Goal: Information Seeking & Learning: Learn about a topic

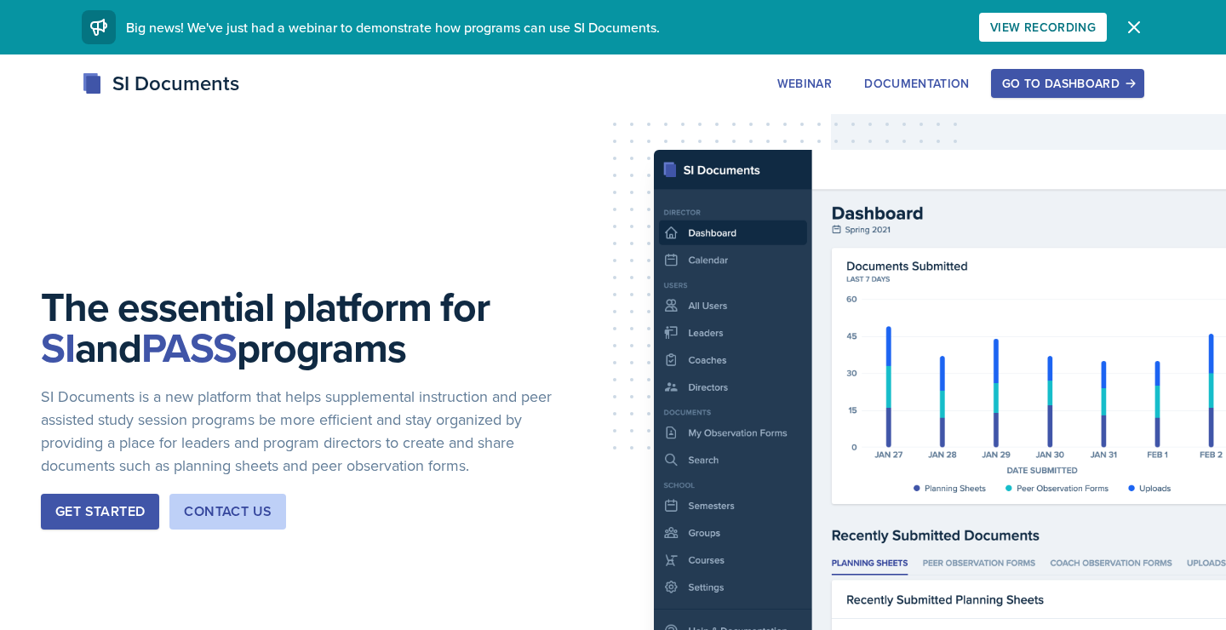
click at [1041, 84] on div "Go to Dashboard" at bounding box center [1067, 84] width 131 height 14
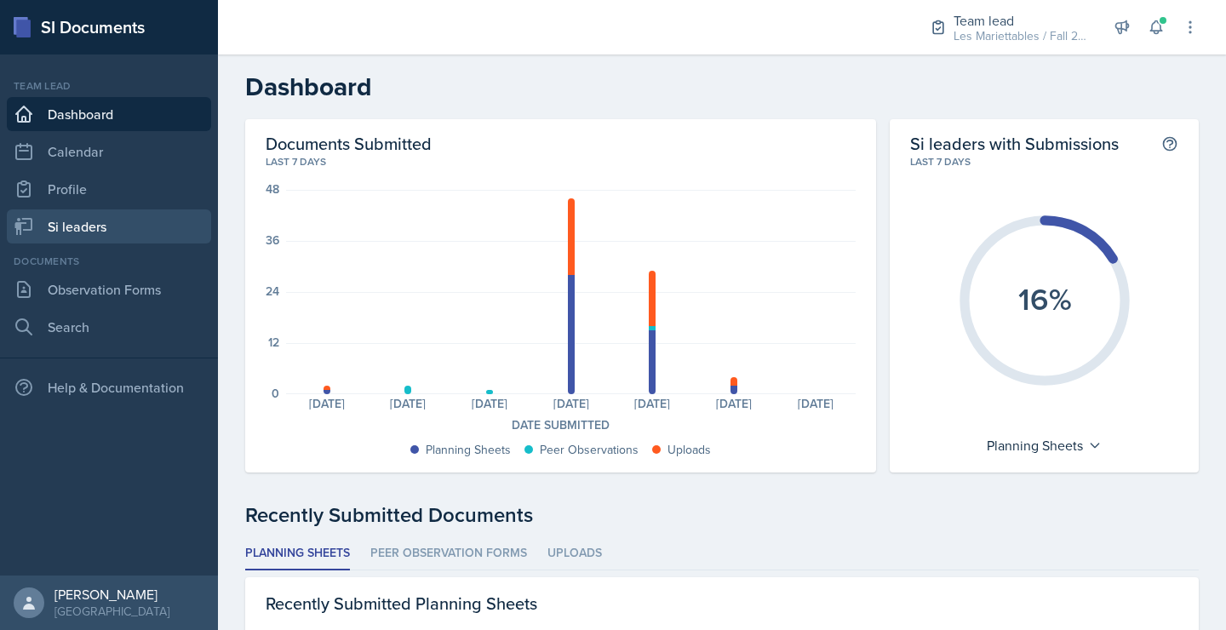
click at [123, 232] on link "Si leaders" at bounding box center [109, 226] width 204 height 34
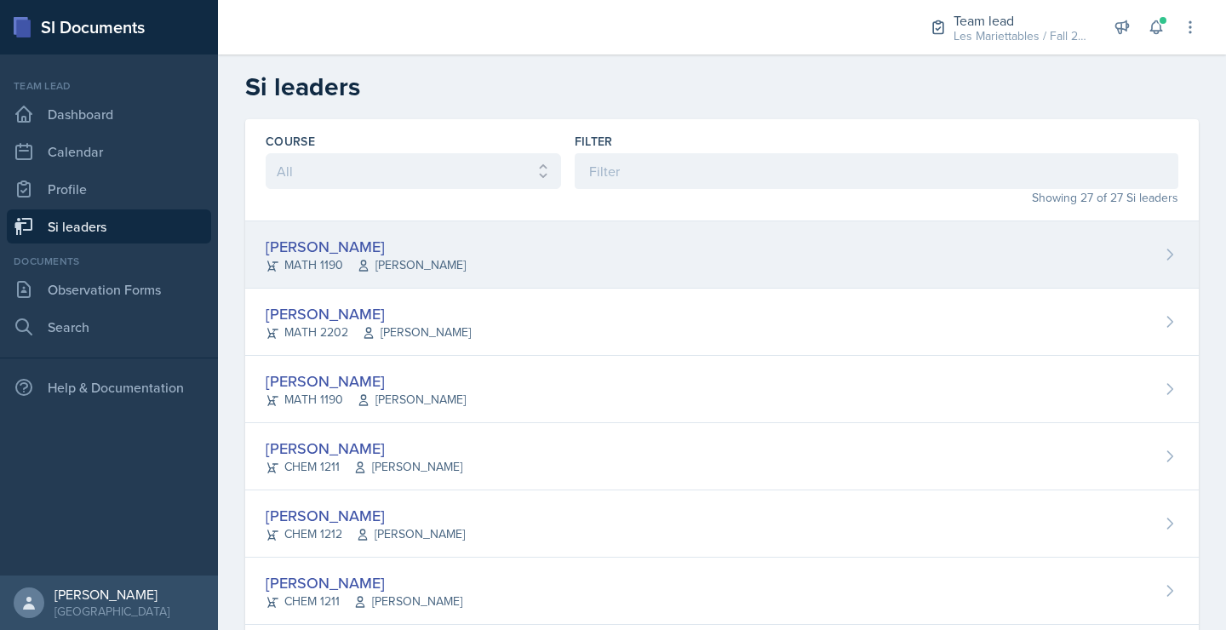
click at [356, 262] on div "MATH 1190 [PERSON_NAME]" at bounding box center [366, 265] width 200 height 18
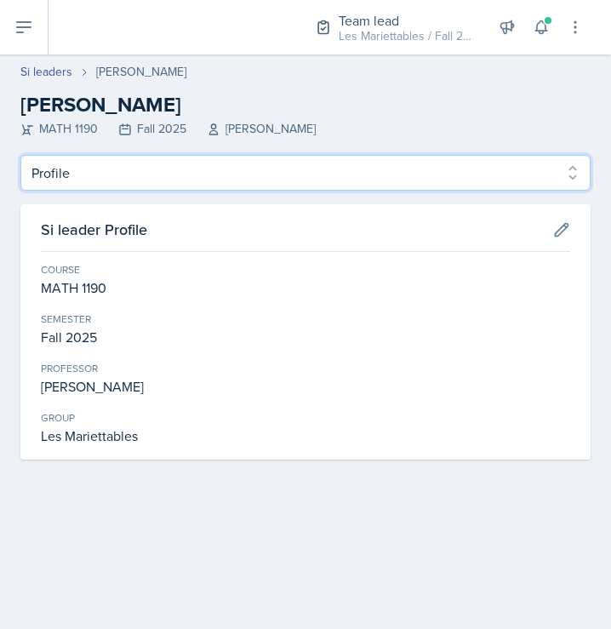
click at [20, 155] on select "Profile Planning Sheets Observation Forms Uploads" at bounding box center [305, 173] width 570 height 36
select select "Planning Sheets"
click option "Planning Sheets" at bounding box center [0, 0] width 0 height 0
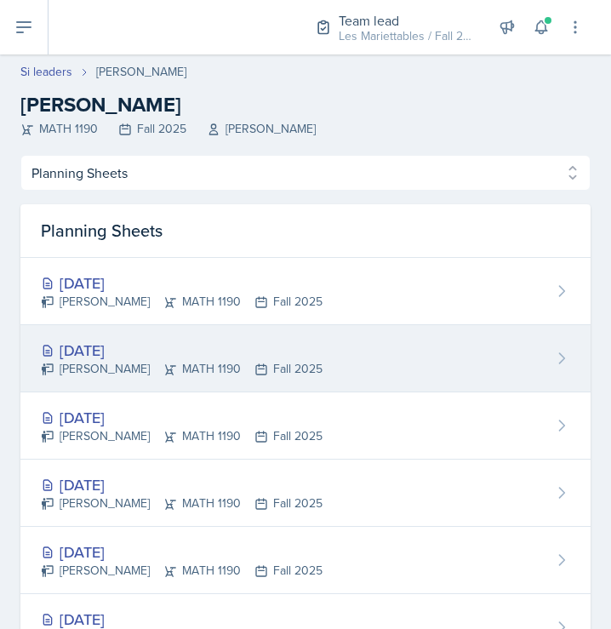
click at [386, 367] on div "[DATE] [PERSON_NAME] MATH 1190 Fall 2025" at bounding box center [305, 358] width 570 height 67
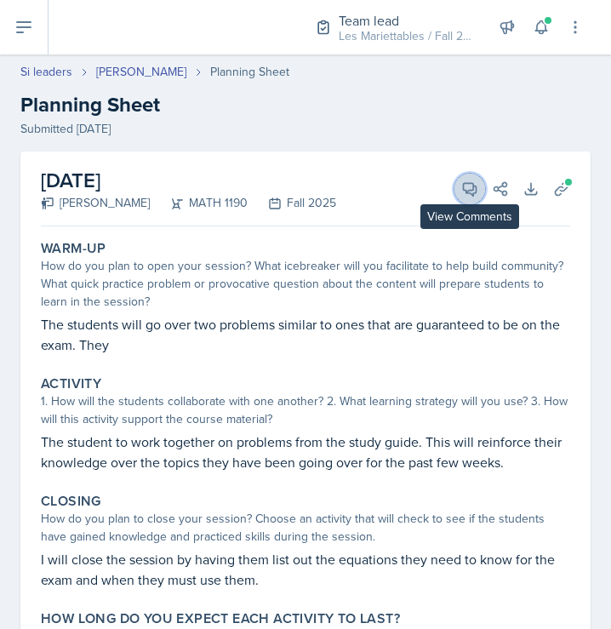
click at [475, 201] on button "View Comments" at bounding box center [470, 189] width 31 height 31
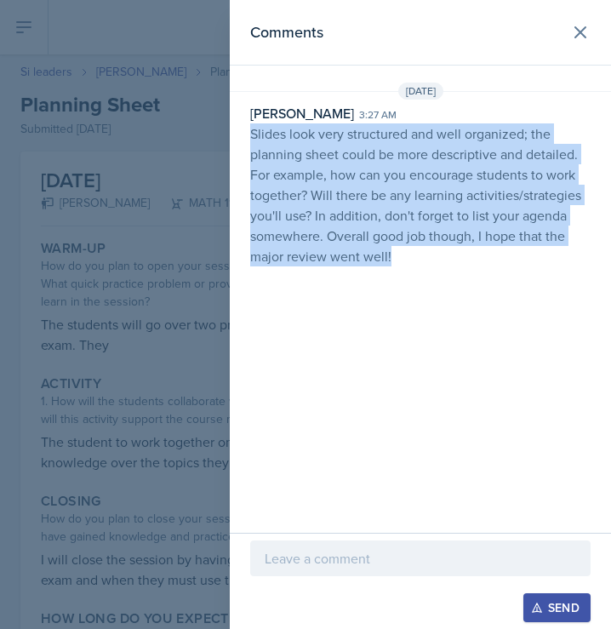
drag, startPoint x: 414, startPoint y: 261, endPoint x: 248, endPoint y: 129, distance: 211.5
click at [248, 129] on div "[PERSON_NAME] 3:27 am Slides look very structured and well organized; the plann…" at bounding box center [420, 184] width 381 height 163
copy p "Slides look very structured and well organized; the planning sheet could be mor…"
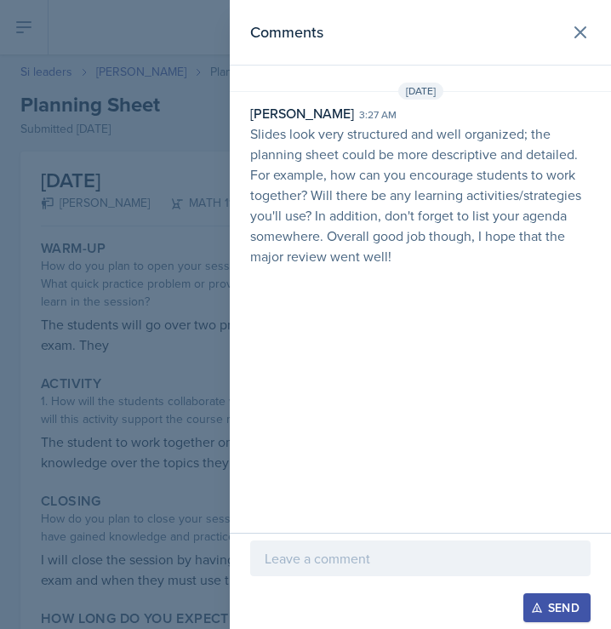
click at [158, 273] on div at bounding box center [305, 314] width 611 height 629
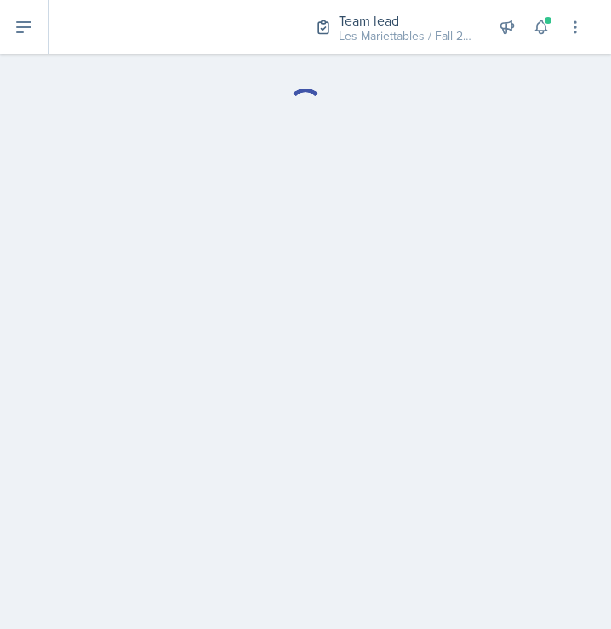
select select "Planning Sheets"
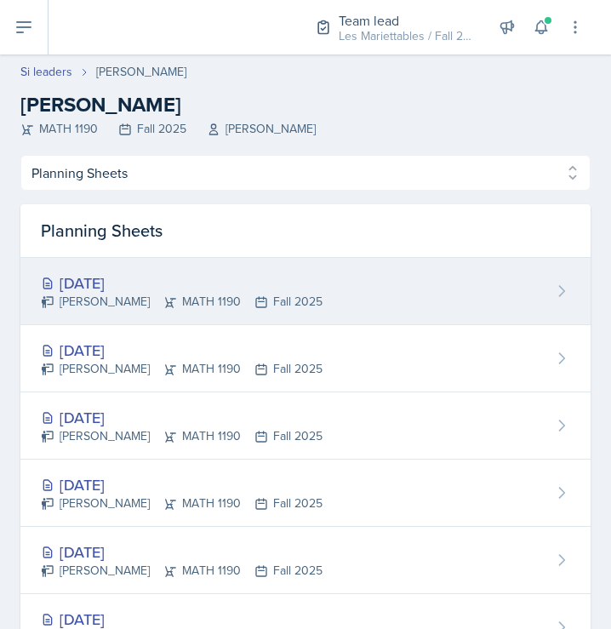
click at [117, 284] on div "[DATE]" at bounding box center [182, 283] width 282 height 23
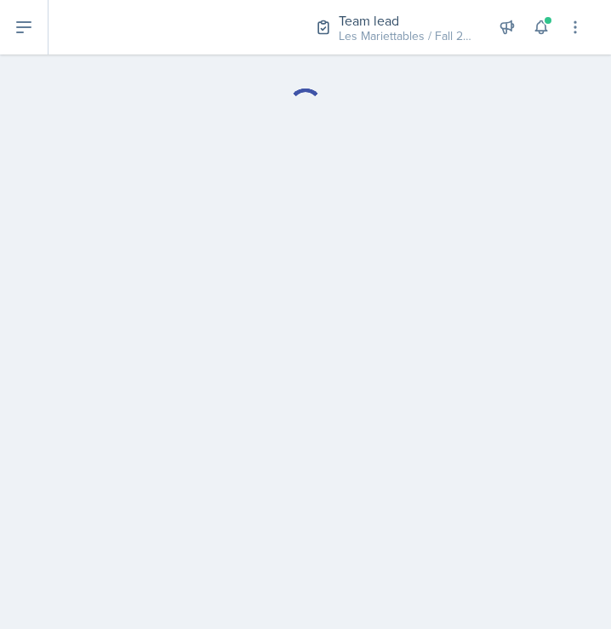
select select "Planning Sheets"
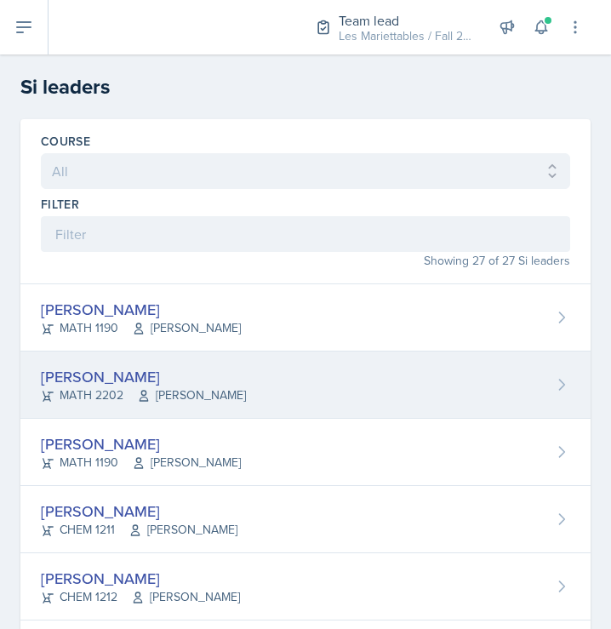
click at [145, 372] on div "[PERSON_NAME]" at bounding box center [143, 376] width 205 height 23
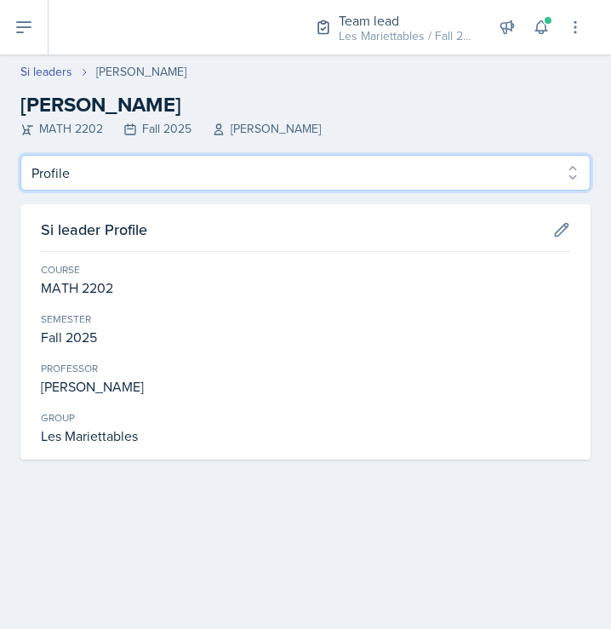
click at [20, 155] on select "Profile Planning Sheets Observation Forms Uploads" at bounding box center [305, 173] width 570 height 36
select select "Planning Sheets"
click option "Planning Sheets" at bounding box center [0, 0] width 0 height 0
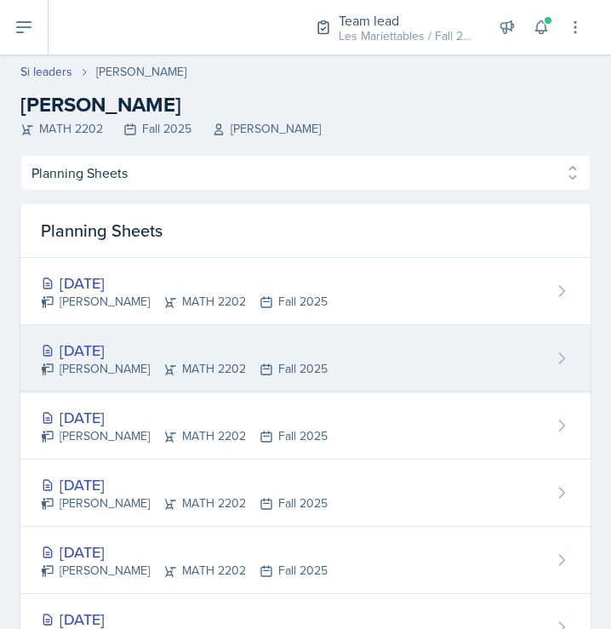
click at [153, 348] on div "[DATE]" at bounding box center [184, 350] width 287 height 23
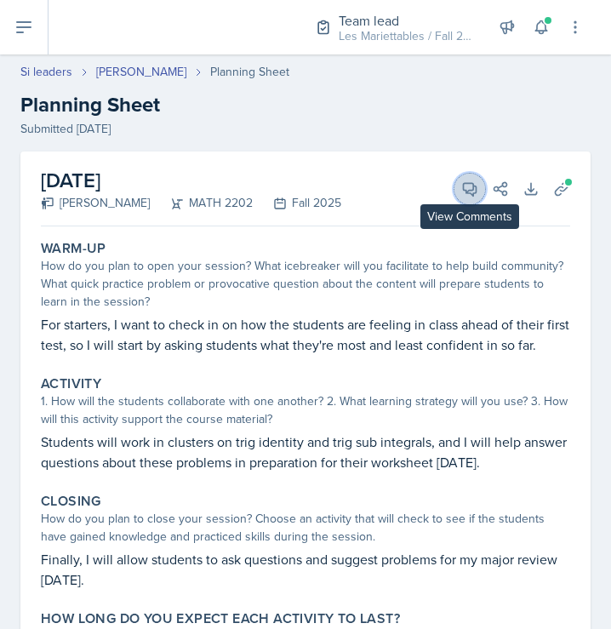
click at [475, 194] on icon at bounding box center [469, 188] width 17 height 17
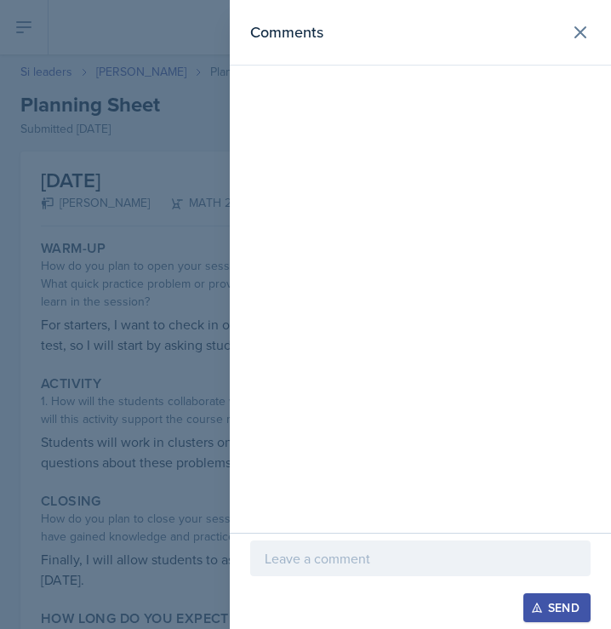
click at [464, 199] on div "Comments" at bounding box center [420, 266] width 381 height 533
click at [580, 32] on icon at bounding box center [581, 32] width 10 height 10
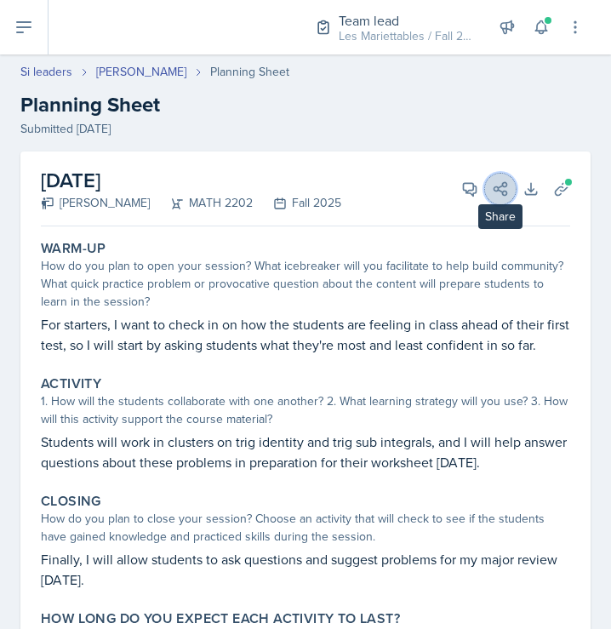
click at [497, 202] on button "Share" at bounding box center [500, 189] width 31 height 31
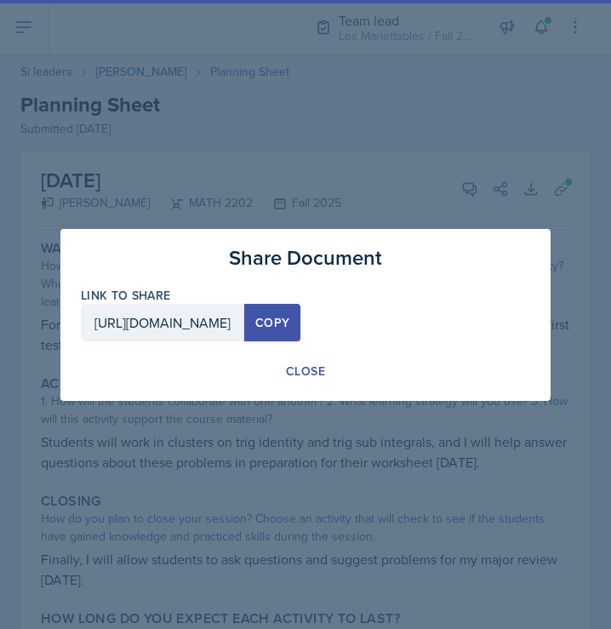
click at [464, 209] on div at bounding box center [305, 314] width 611 height 629
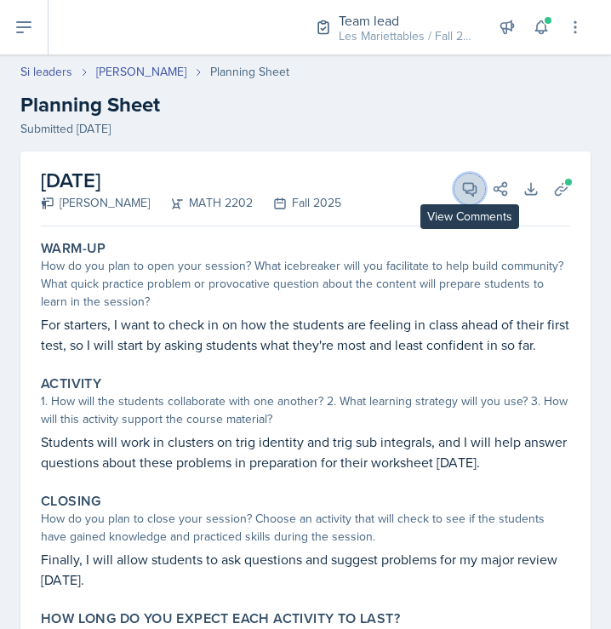
click at [464, 190] on icon at bounding box center [470, 189] width 13 height 13
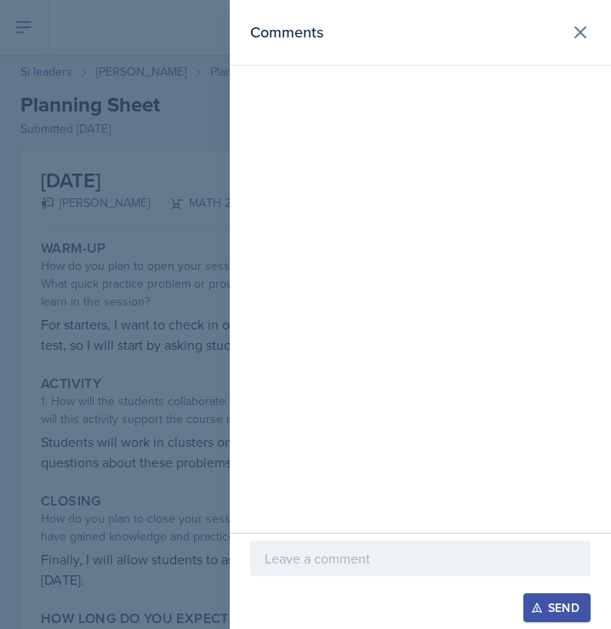
click at [180, 460] on div at bounding box center [305, 314] width 611 height 629
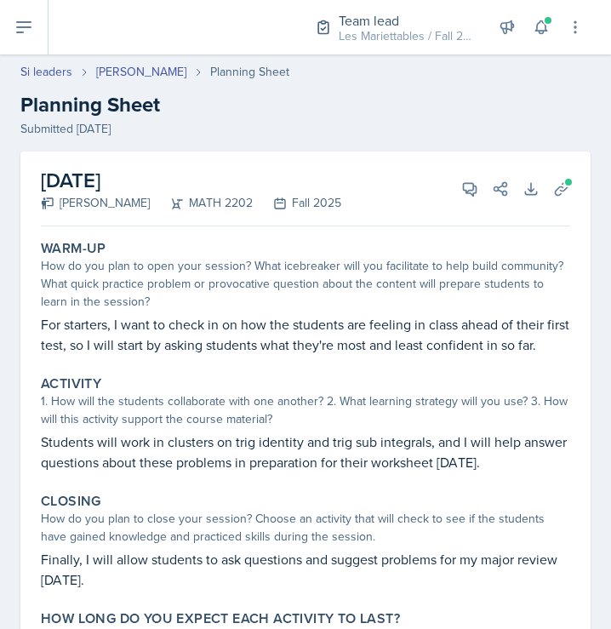
click at [343, 415] on div "1. How will the students collaborate with one another? 2. What learning strateg…" at bounding box center [306, 410] width 530 height 36
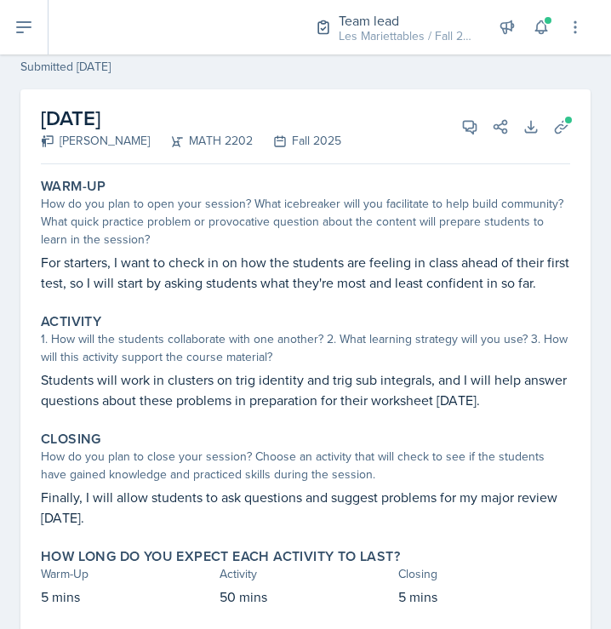
scroll to position [51, 0]
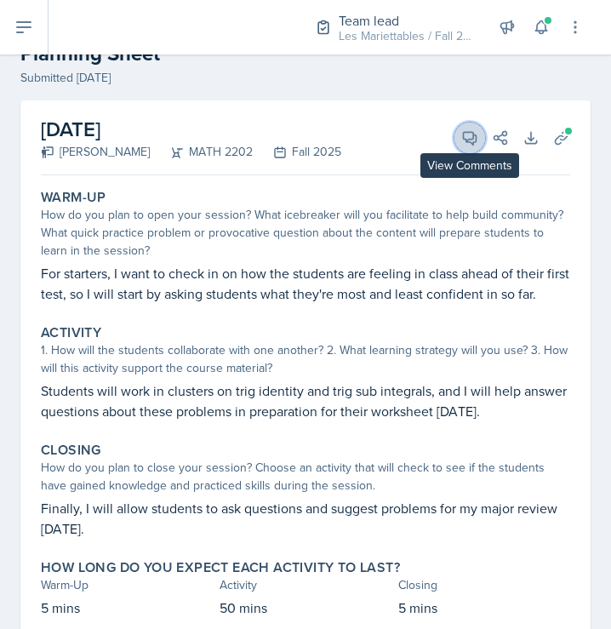
click at [466, 135] on icon at bounding box center [469, 137] width 17 height 17
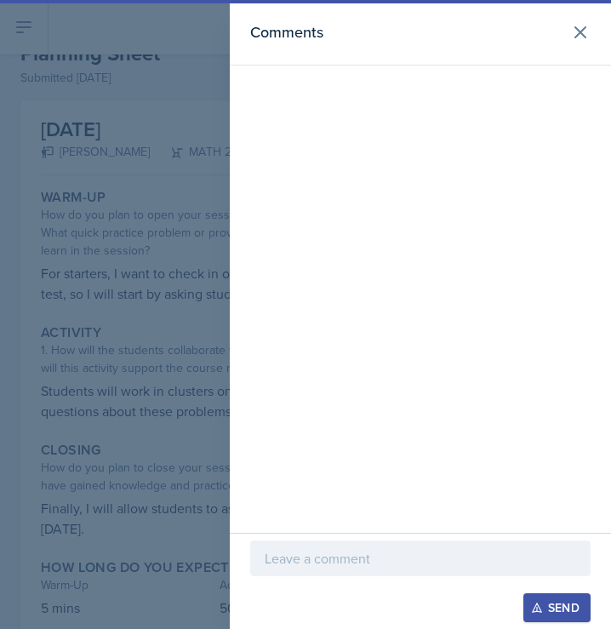
click at [312, 541] on div at bounding box center [420, 559] width 341 height 36
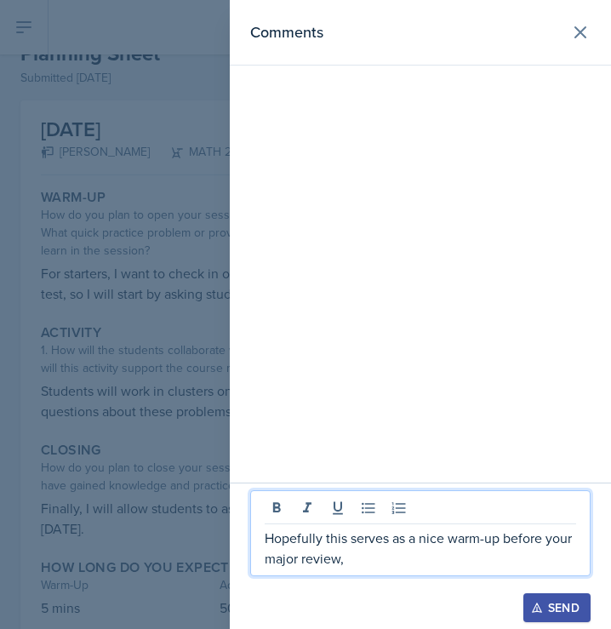
click at [104, 486] on div at bounding box center [305, 314] width 611 height 629
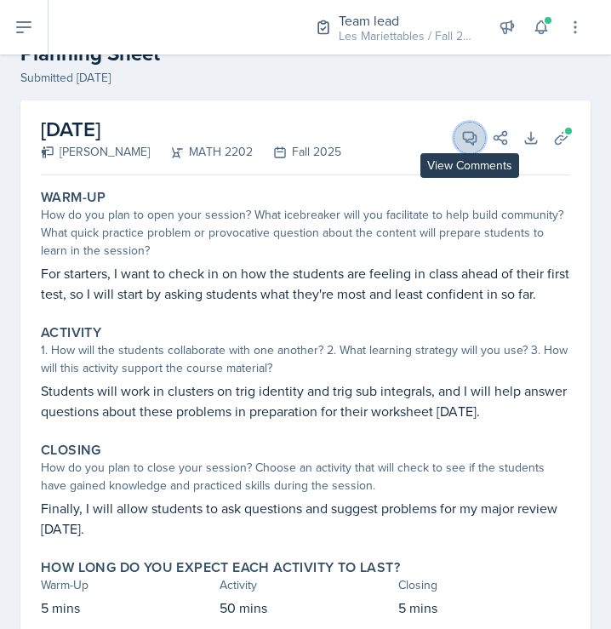
click at [467, 134] on icon at bounding box center [469, 137] width 17 height 17
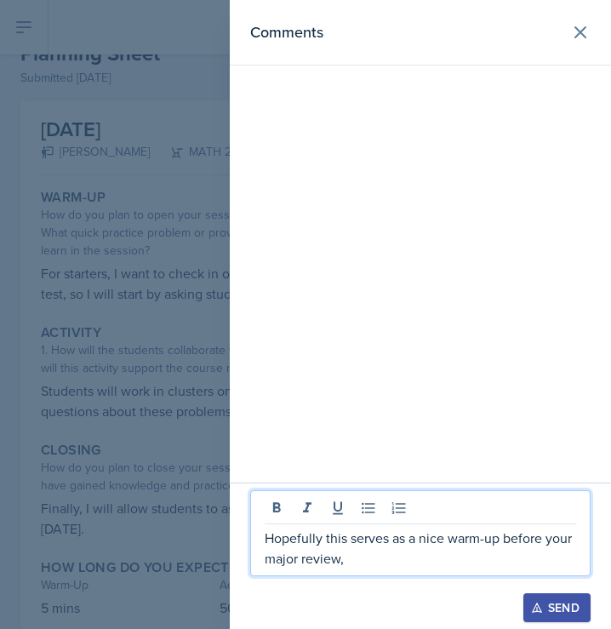
click at [369, 559] on p "Hopefully this serves as a nice warm-up before your major review," at bounding box center [421, 548] width 312 height 41
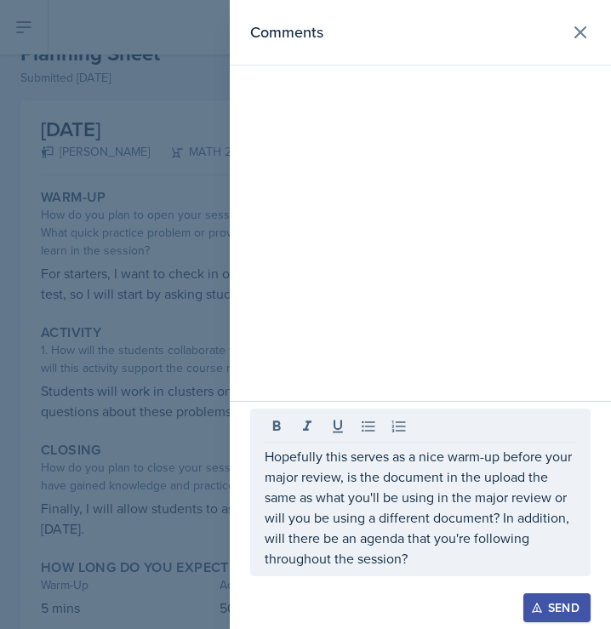
click at [65, 434] on div at bounding box center [305, 314] width 611 height 629
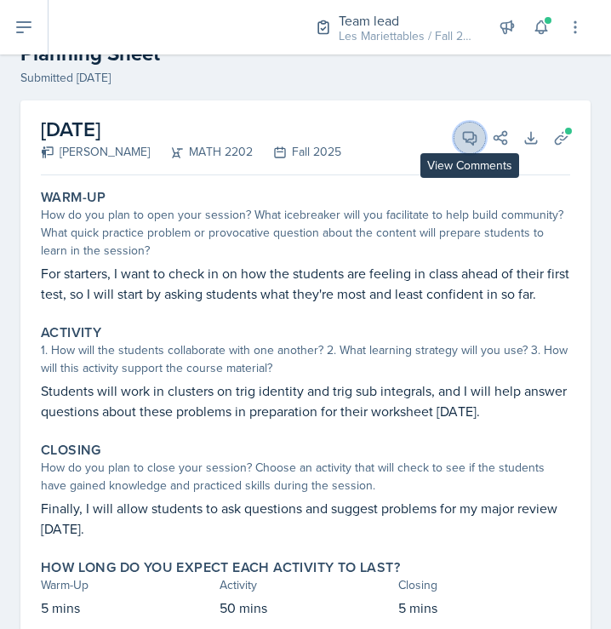
click at [468, 132] on icon at bounding box center [470, 138] width 13 height 13
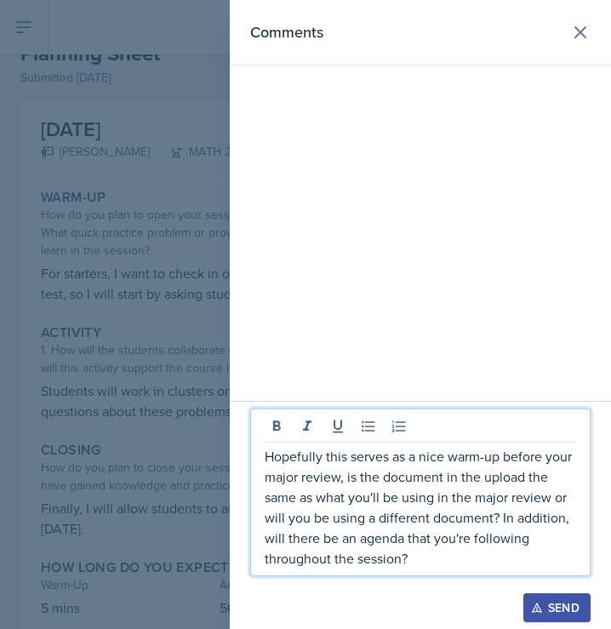
click at [347, 472] on p "Hopefully this serves as a nice warm-up before your major review, is the docume…" at bounding box center [421, 507] width 312 height 123
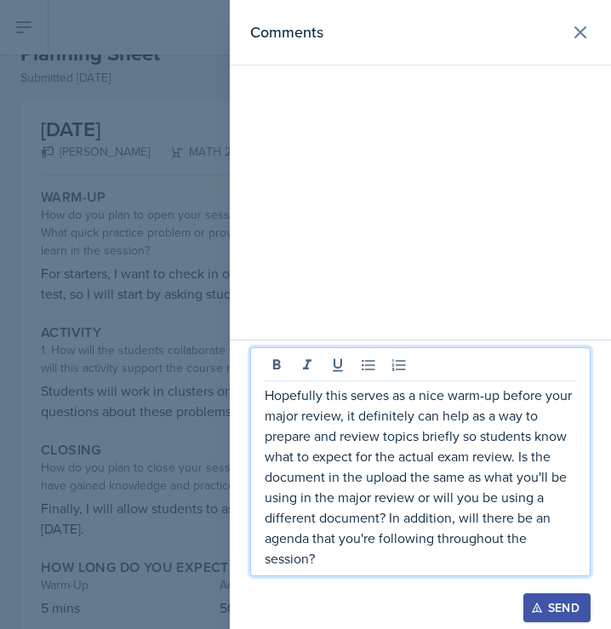
click at [547, 609] on div "Send" at bounding box center [557, 608] width 45 height 14
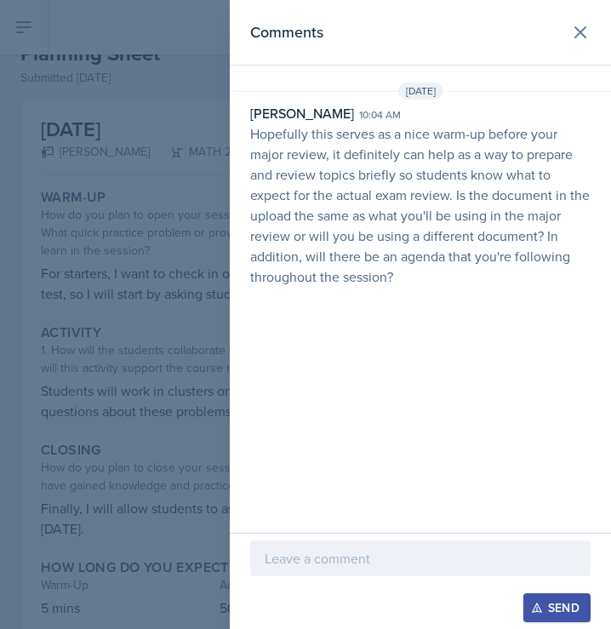
drag, startPoint x: 409, startPoint y: 278, endPoint x: 239, endPoint y: 131, distance: 223.9
click at [239, 131] on div "[PERSON_NAME] 10:04 am Hopefully this serves as a nice warm-up before your majo…" at bounding box center [420, 195] width 381 height 184
copy p "Hopefully this serves as a nice warm-up before your major review, it definitely…"
click at [46, 92] on div at bounding box center [305, 314] width 611 height 629
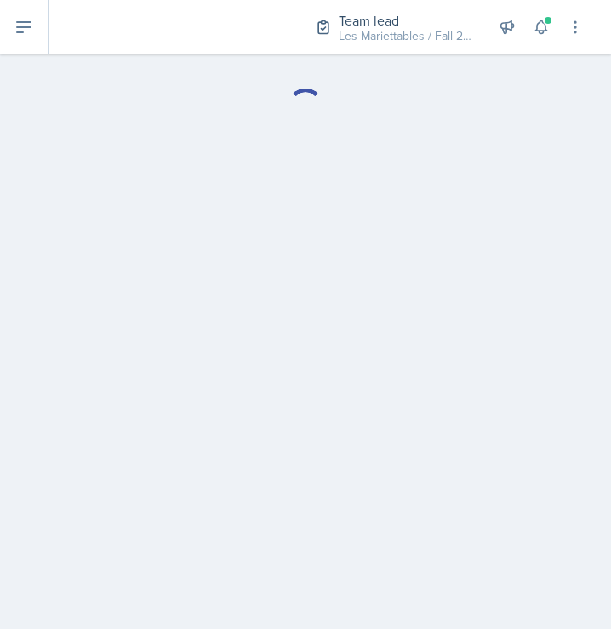
select select "Planning Sheets"
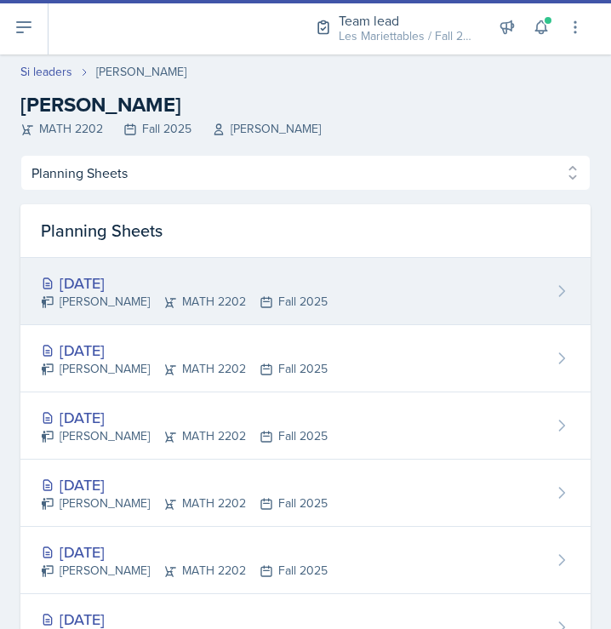
click at [127, 274] on div "[DATE]" at bounding box center [184, 283] width 287 height 23
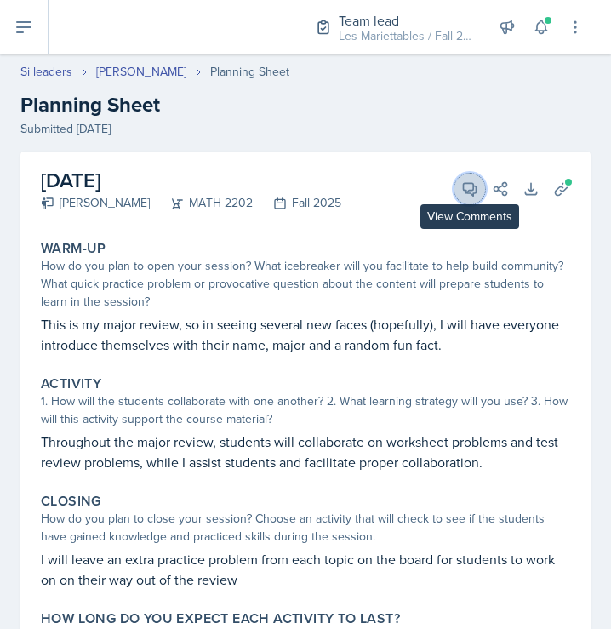
click at [472, 194] on icon at bounding box center [470, 189] width 13 height 13
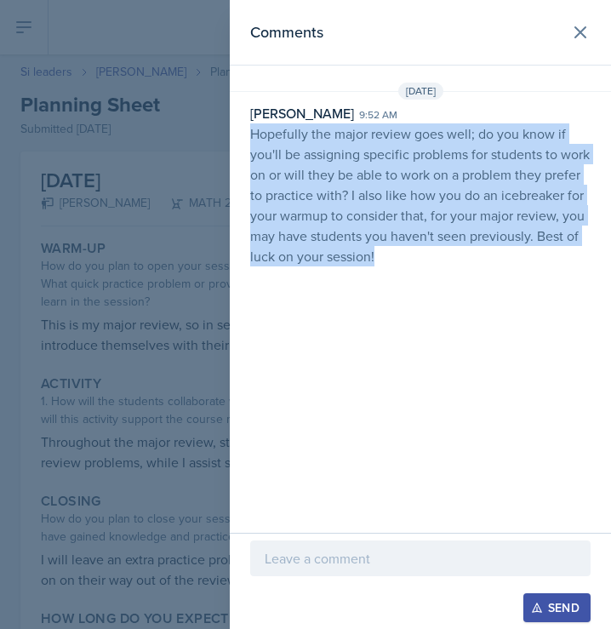
drag, startPoint x: 471, startPoint y: 255, endPoint x: 230, endPoint y: 136, distance: 268.4
click at [230, 136] on div "[PERSON_NAME] 9:52 am Hopefully the major review goes well; do you know if you'…" at bounding box center [420, 184] width 381 height 163
copy p "Hopefully the major review goes well; do you know if you'll be assigning specif…"
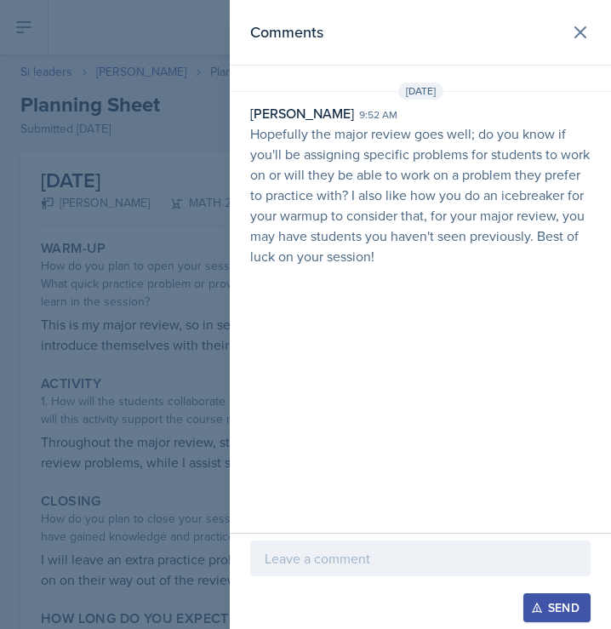
click at [196, 193] on div at bounding box center [305, 314] width 611 height 629
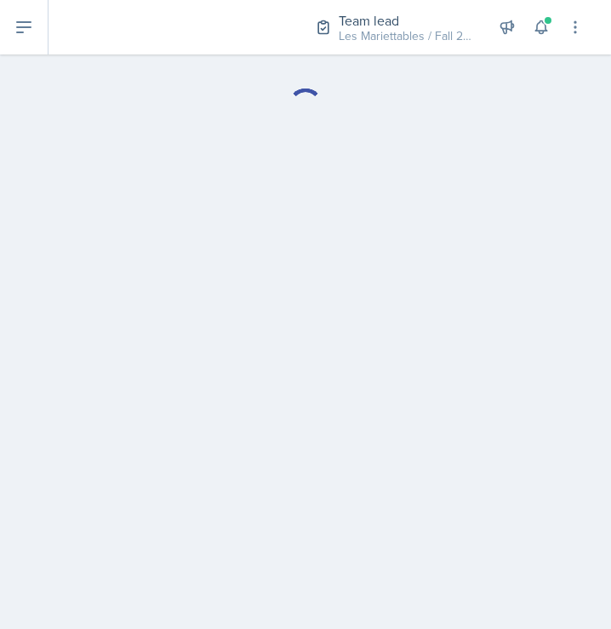
select select "Planning Sheets"
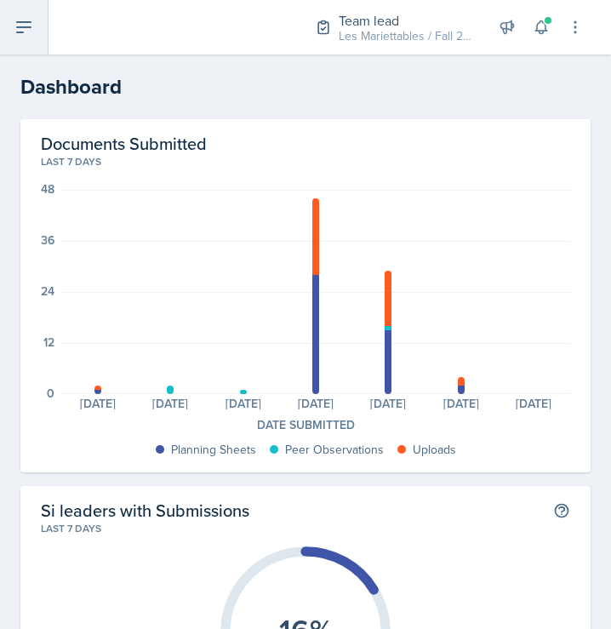
click at [42, 43] on button at bounding box center [24, 27] width 49 height 54
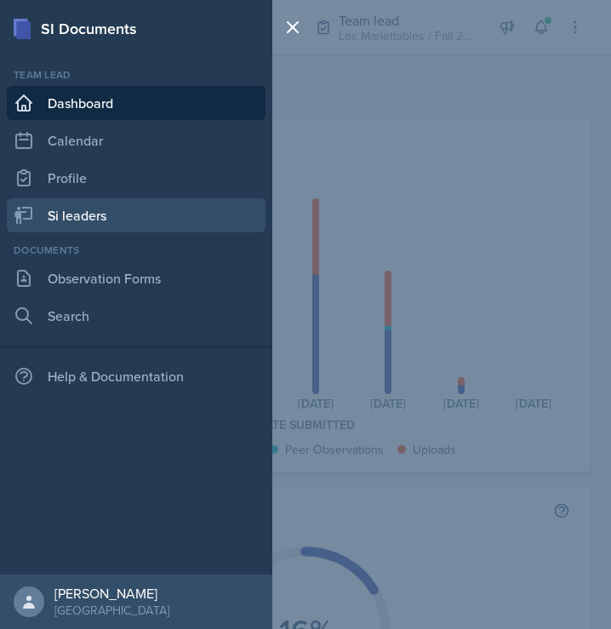
click at [97, 216] on link "Si leaders" at bounding box center [136, 215] width 259 height 34
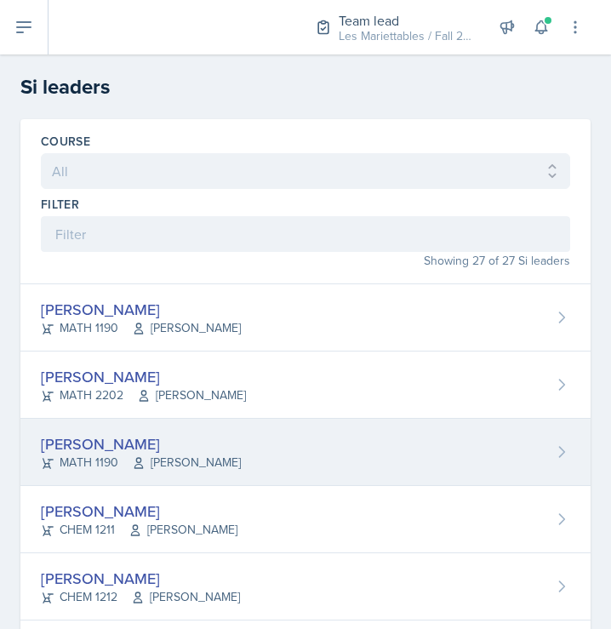
click at [175, 465] on span "[PERSON_NAME]" at bounding box center [186, 463] width 109 height 18
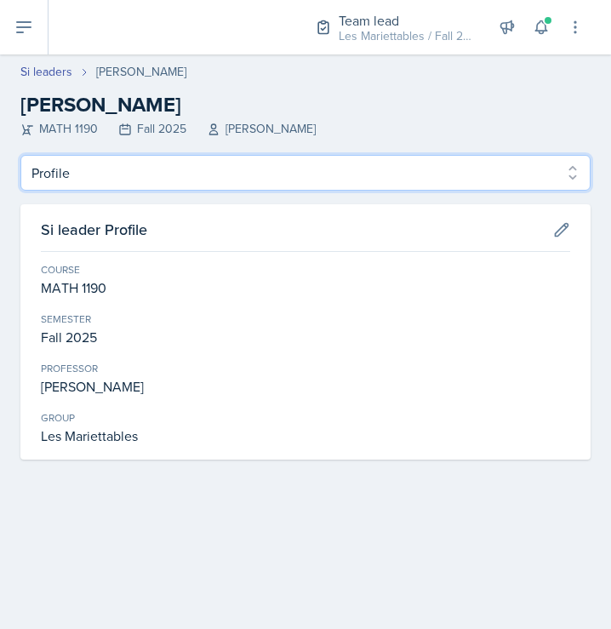
click at [20, 155] on select "Profile Planning Sheets Observation Forms Uploads" at bounding box center [305, 173] width 570 height 36
click option "Observation Forms" at bounding box center [0, 0] width 0 height 0
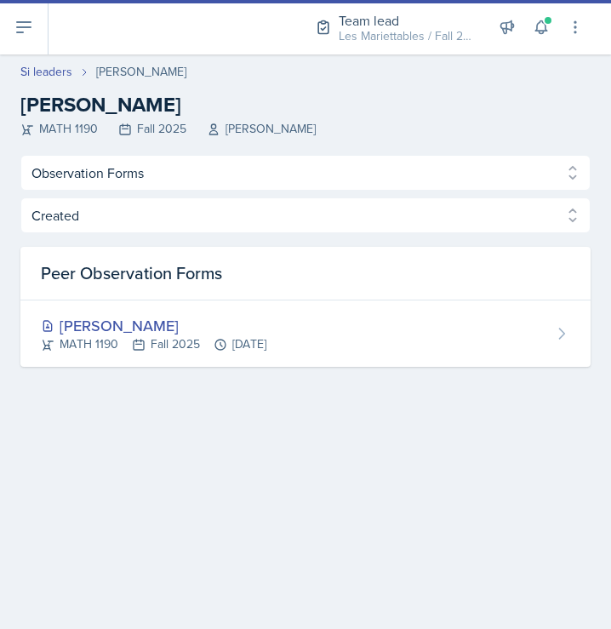
click at [175, 252] on div "Peer Observation Forms" at bounding box center [305, 274] width 570 height 54
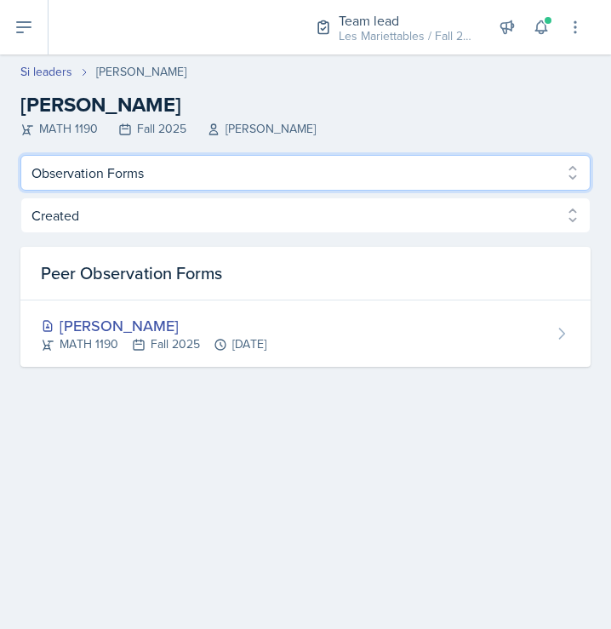
click at [20, 155] on select "Profile Planning Sheets Observation Forms Uploads" at bounding box center [305, 173] width 570 height 36
select select "Planning Sheets"
click option "Planning Sheets" at bounding box center [0, 0] width 0 height 0
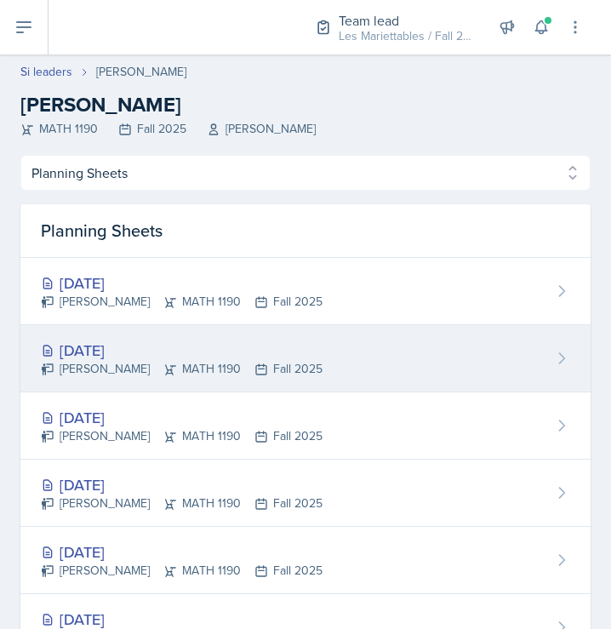
click at [152, 350] on div "[DATE]" at bounding box center [182, 350] width 282 height 23
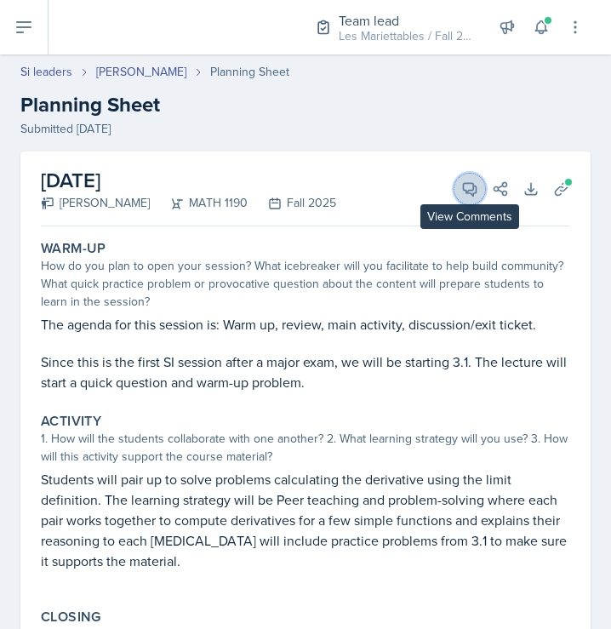
click at [467, 197] on icon at bounding box center [469, 188] width 17 height 17
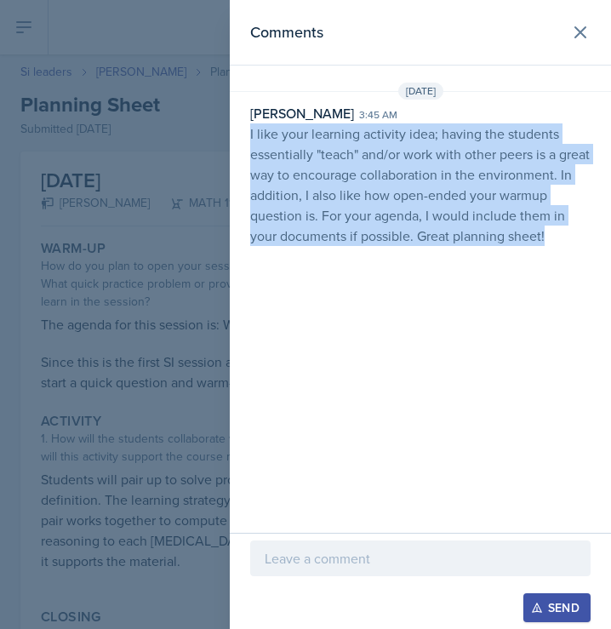
drag, startPoint x: 386, startPoint y: 253, endPoint x: 243, endPoint y: 127, distance: 190.6
click at [243, 127] on div "[PERSON_NAME] 3:45 am I like your learning activity idea; having the students e…" at bounding box center [420, 174] width 381 height 143
copy p "I like your learning activity idea; having the students essentially "teach" and…"
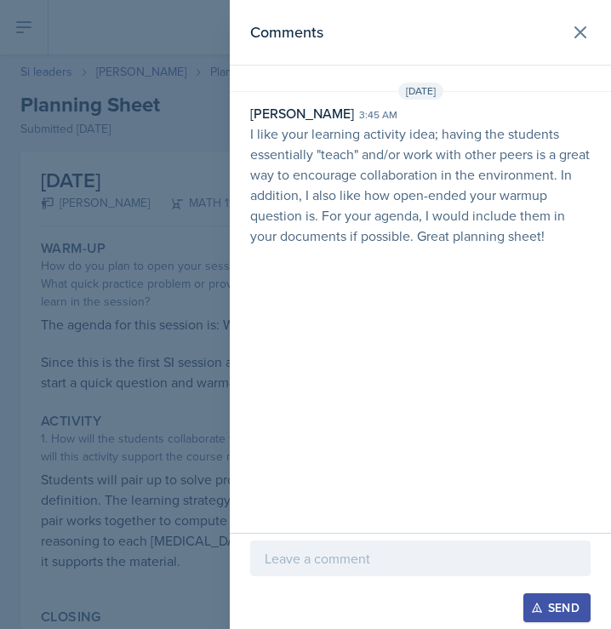
click at [154, 226] on div at bounding box center [305, 314] width 611 height 629
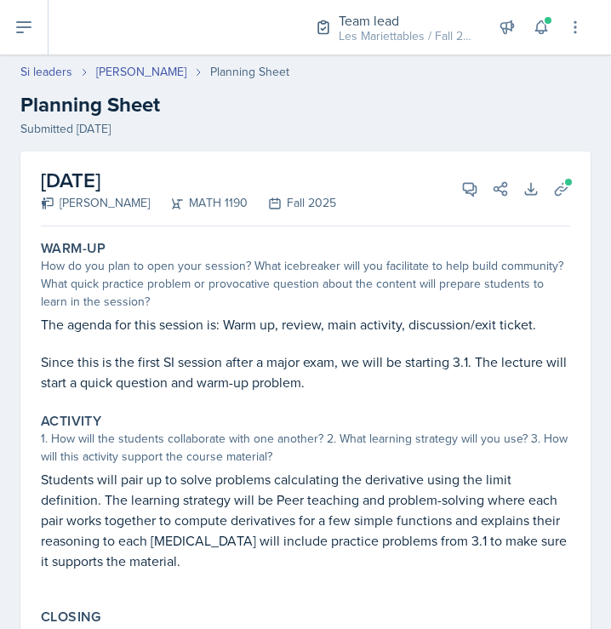
select select "Planning Sheets"
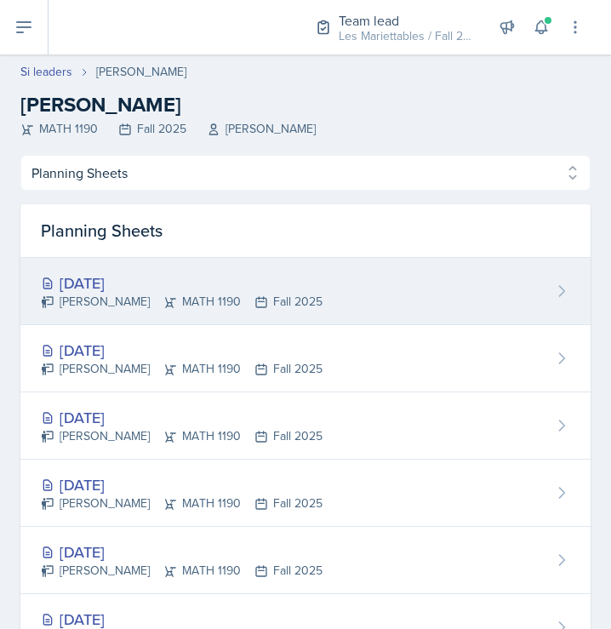
click at [132, 283] on div "[DATE]" at bounding box center [182, 283] width 282 height 23
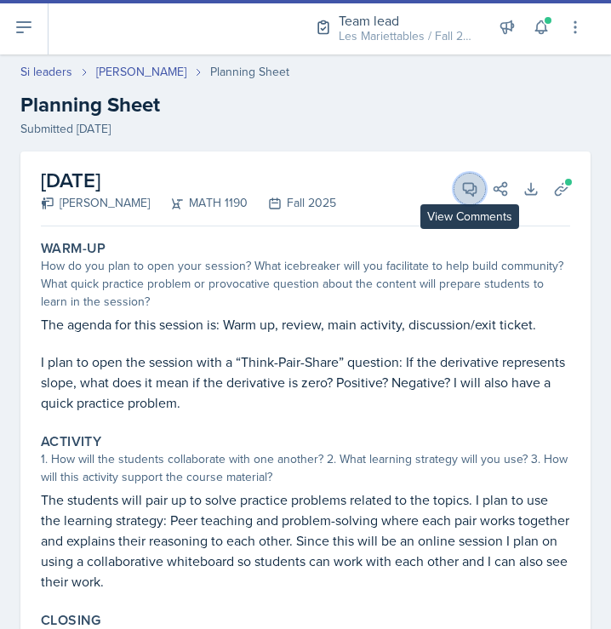
click at [463, 194] on icon at bounding box center [469, 188] width 17 height 17
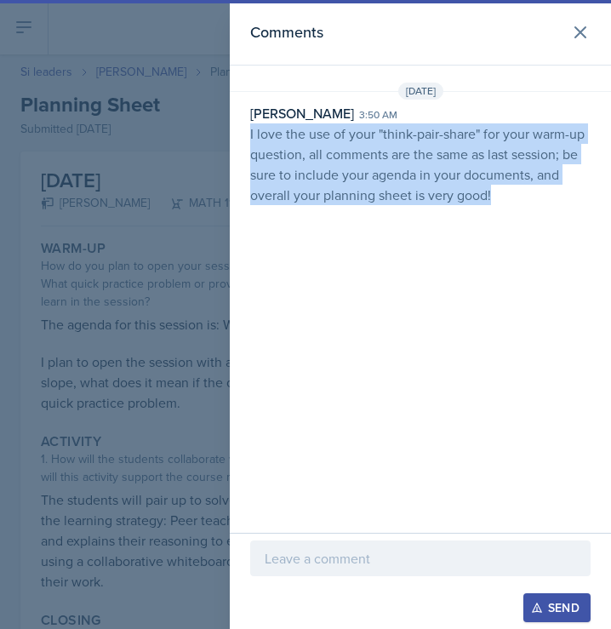
drag, startPoint x: 517, startPoint y: 196, endPoint x: 243, endPoint y: 129, distance: 282.3
click at [243, 129] on div "[PERSON_NAME] 3:50 am I love the use of your "think-pair-share" for your warm-u…" at bounding box center [420, 154] width 381 height 102
copy p "I love the use of your "think-pair-share" for your warm-up question, all commen…"
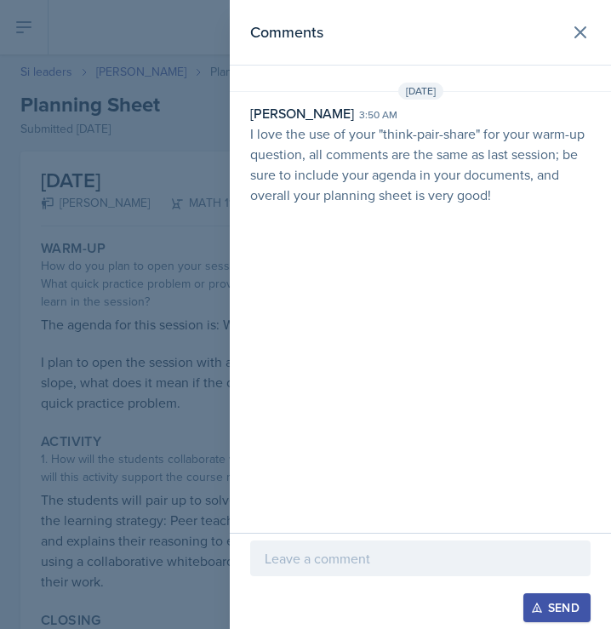
click at [45, 153] on div at bounding box center [305, 314] width 611 height 629
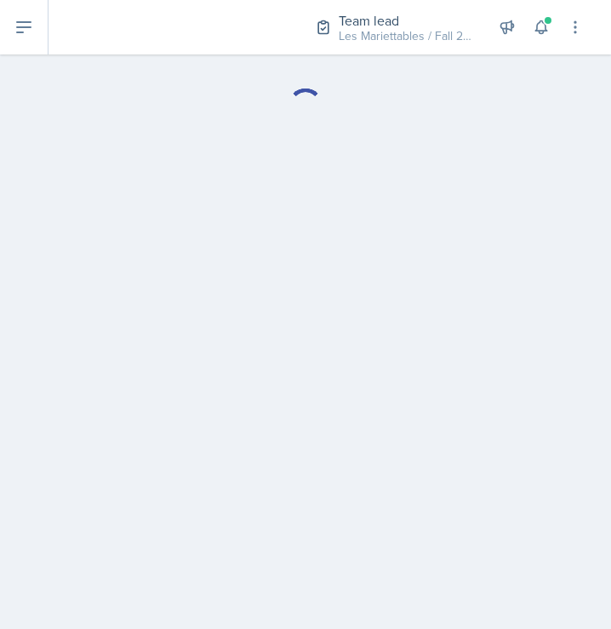
select select "Planning Sheets"
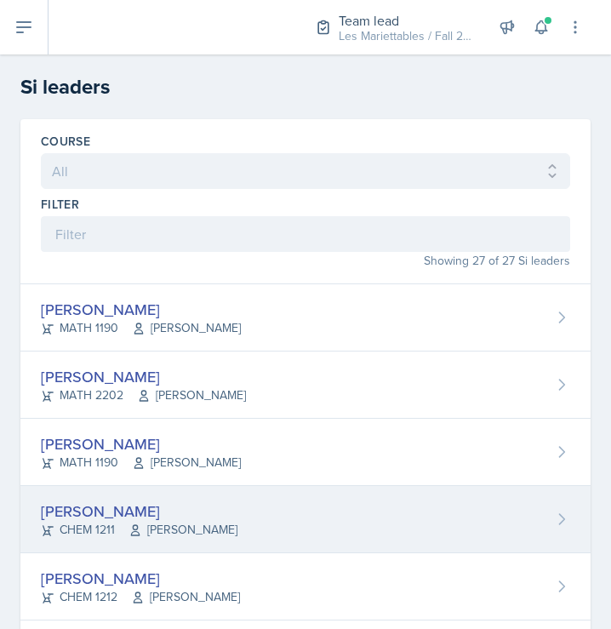
click at [117, 509] on div "[PERSON_NAME]" at bounding box center [139, 511] width 197 height 23
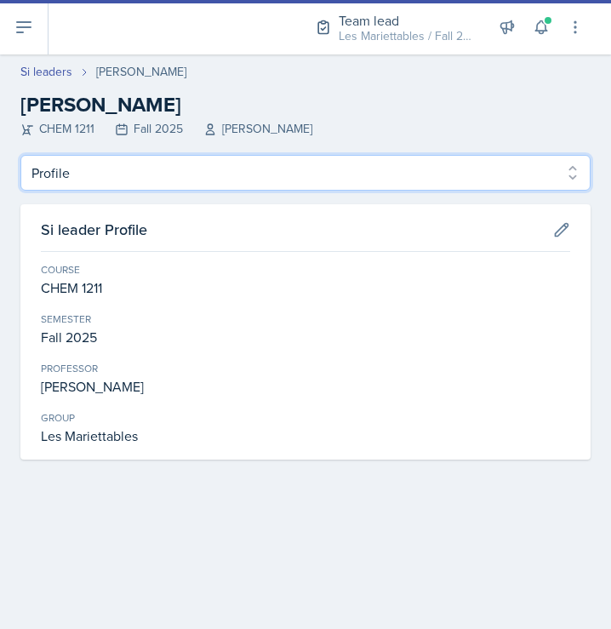
click at [20, 155] on select "Profile Planning Sheets Observation Forms Uploads" at bounding box center [305, 173] width 570 height 36
select select "Planning Sheets"
click option "Planning Sheets" at bounding box center [0, 0] width 0 height 0
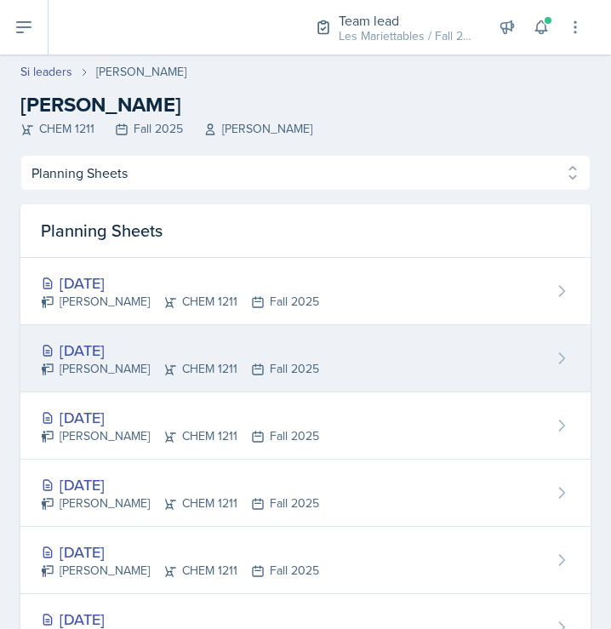
click at [271, 333] on div "[DATE] [PERSON_NAME] CHEM 1211 Fall 2025" at bounding box center [305, 358] width 570 height 67
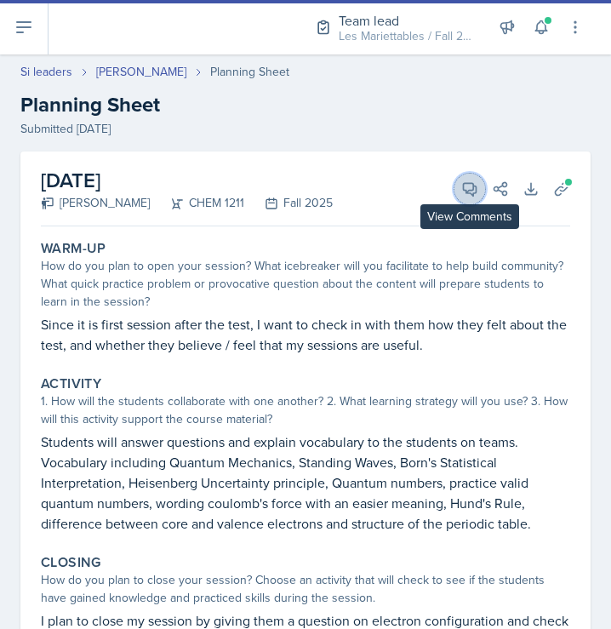
click at [463, 182] on icon at bounding box center [469, 188] width 17 height 17
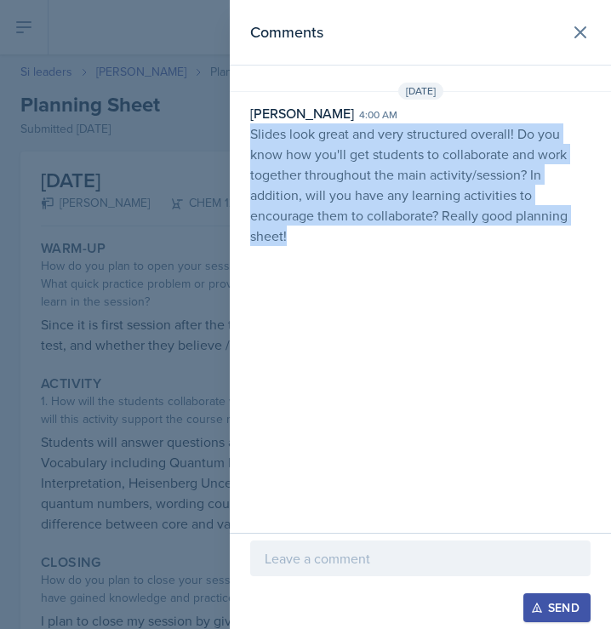
drag, startPoint x: 347, startPoint y: 245, endPoint x: 240, endPoint y: 134, distance: 154.2
click at [240, 134] on div "[PERSON_NAME] 4:00 am Slides look great and very structured overall! Do you kno…" at bounding box center [420, 174] width 381 height 143
copy p "Slides look great and very structured overall! Do you know how you'll get stude…"
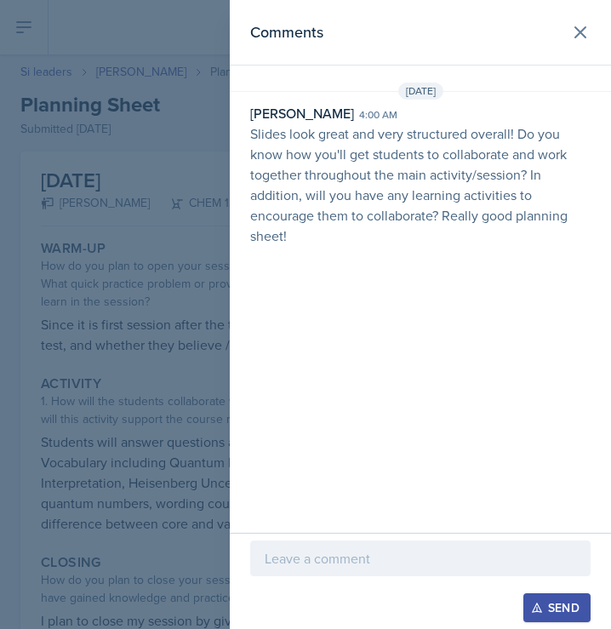
click at [92, 263] on div at bounding box center [305, 314] width 611 height 629
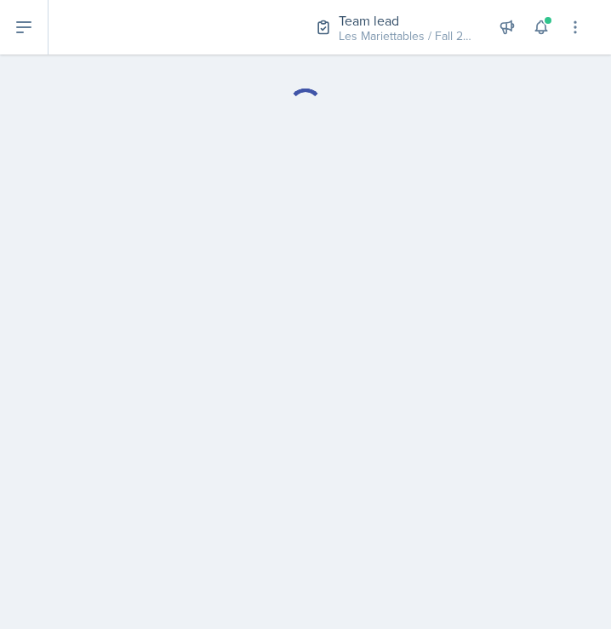
select select "Planning Sheets"
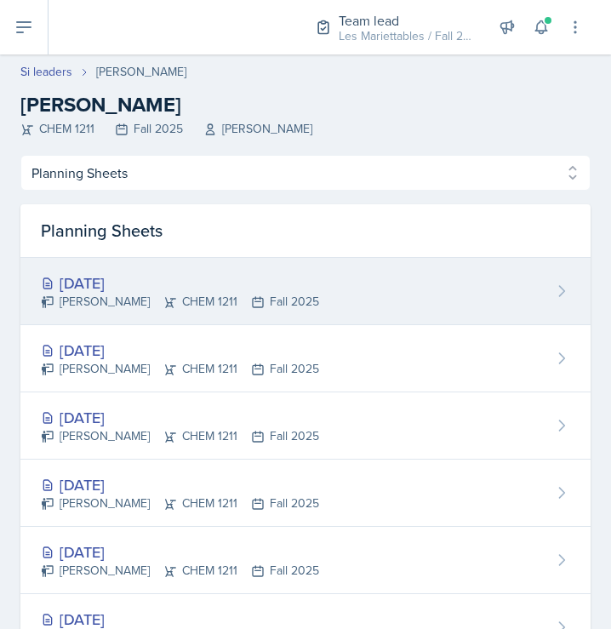
click at [109, 258] on div "[DATE] [PERSON_NAME] CHEM 1211 Fall 2025" at bounding box center [305, 291] width 570 height 67
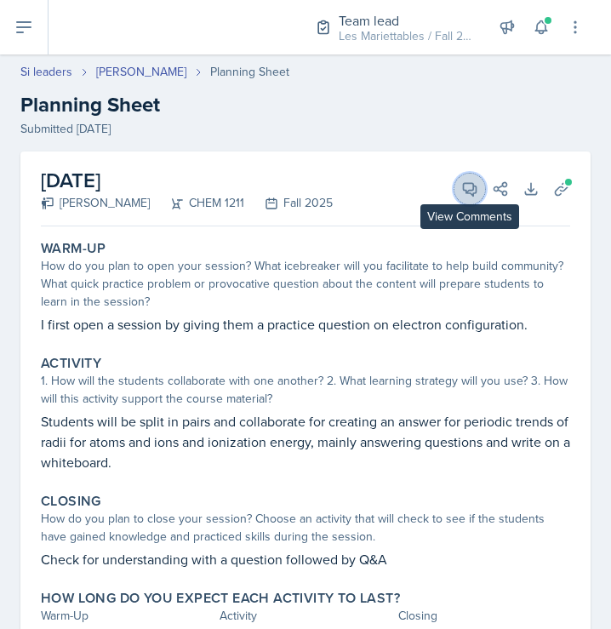
click at [469, 181] on icon at bounding box center [469, 188] width 17 height 17
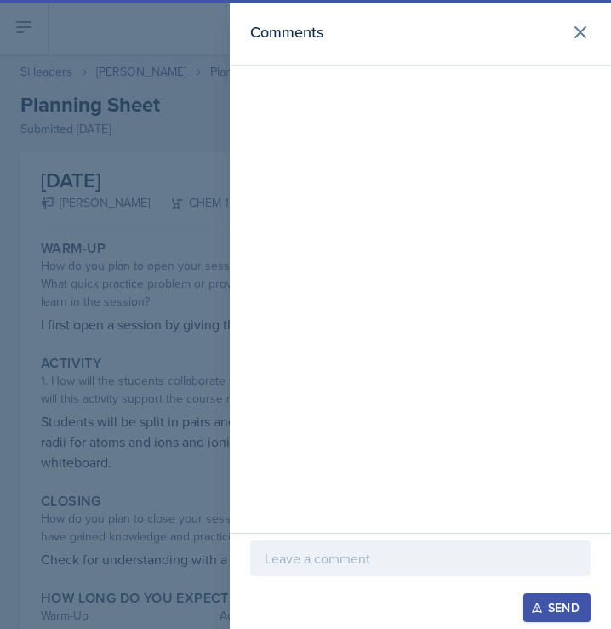
click at [210, 261] on div at bounding box center [305, 314] width 611 height 629
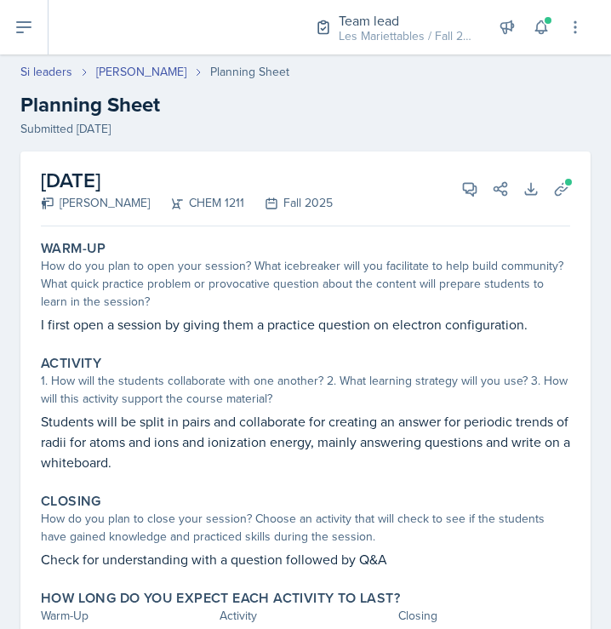
click at [256, 330] on p "I first open a session by giving them a practice question on electron configura…" at bounding box center [306, 324] width 530 height 20
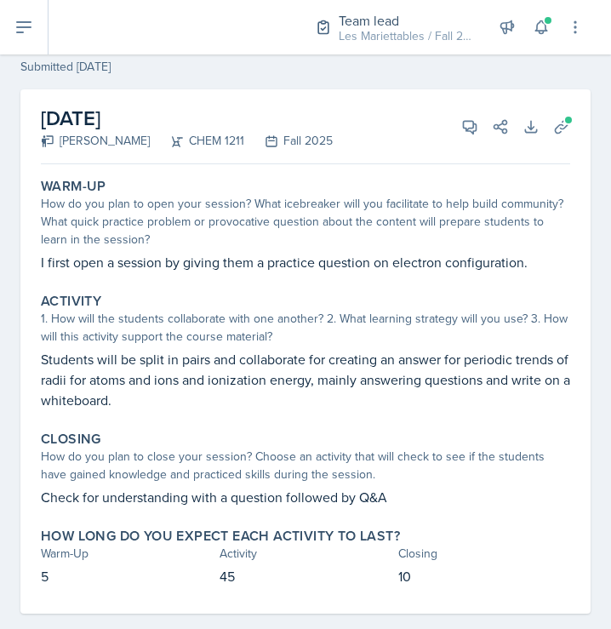
scroll to position [88, 0]
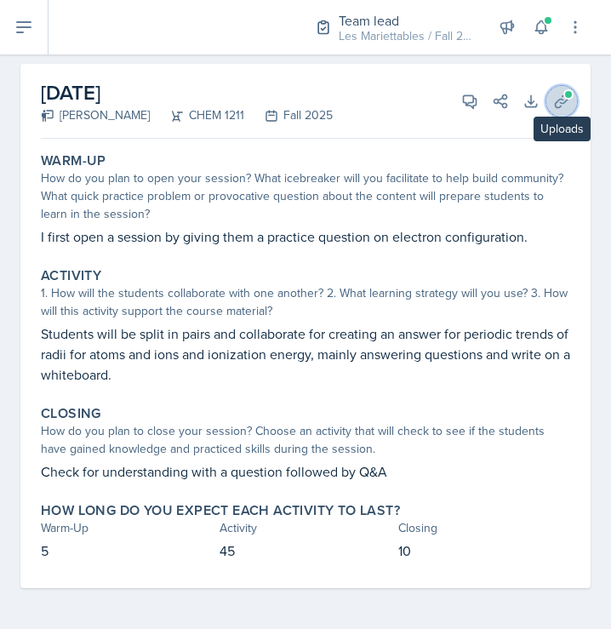
click at [551, 106] on button "Uploads" at bounding box center [562, 101] width 31 height 31
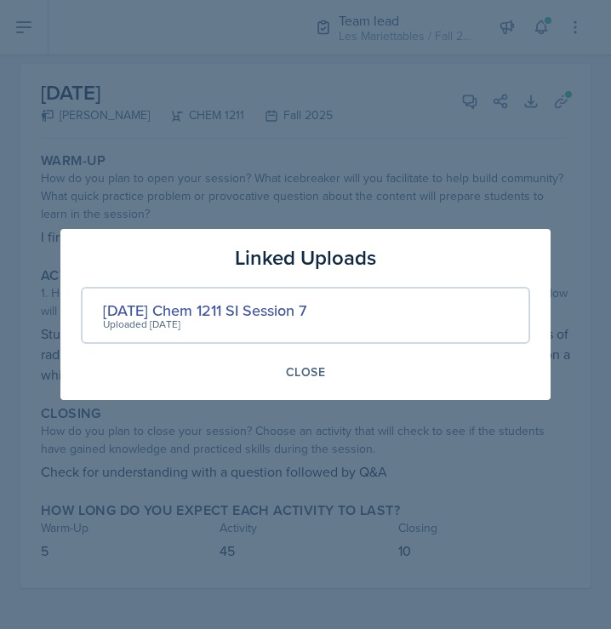
click at [357, 164] on div at bounding box center [305, 314] width 611 height 629
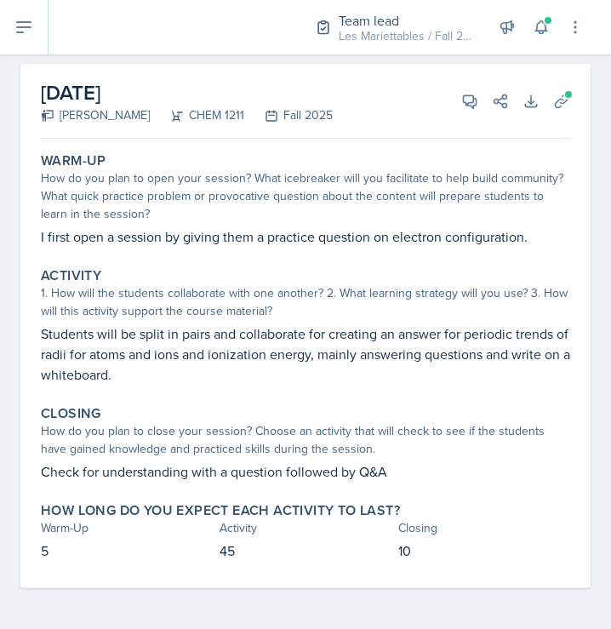
click at [357, 164] on div "Warm-Up" at bounding box center [306, 160] width 530 height 17
click at [574, 100] on button "Uploads" at bounding box center [562, 101] width 31 height 31
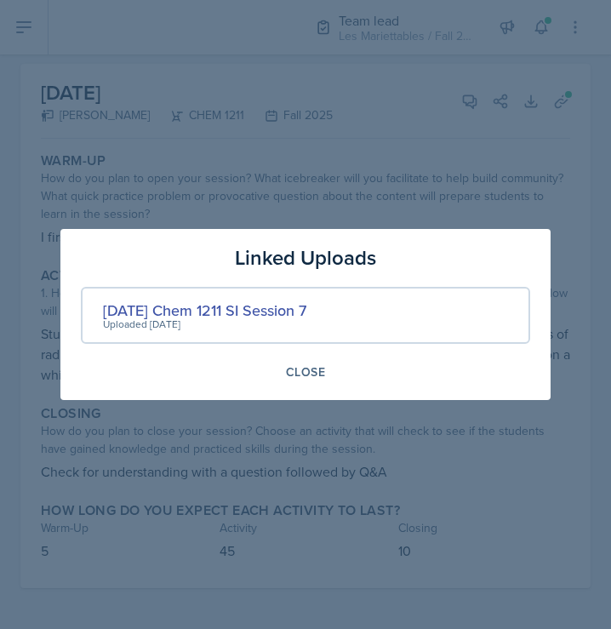
click at [561, 104] on div at bounding box center [305, 314] width 611 height 629
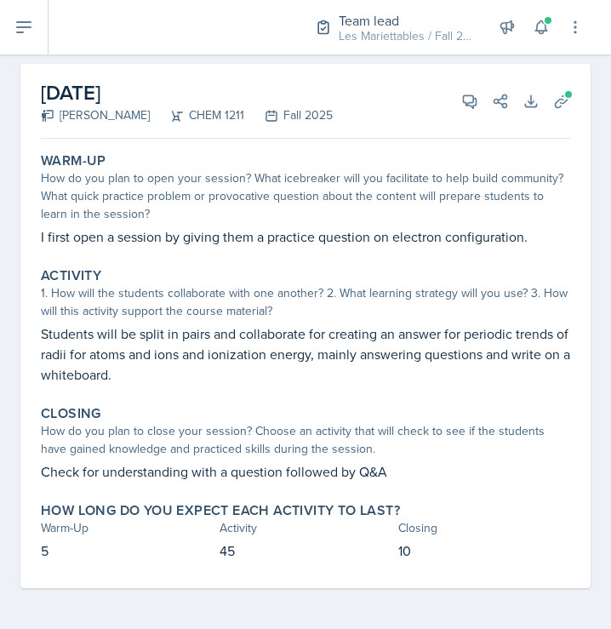
click at [458, 85] on div "[DATE] [PERSON_NAME] CHEM 1211 Fall 2025 View Comments Comments [DATE] [PERSON_…" at bounding box center [306, 101] width 530 height 75
click at [462, 93] on icon at bounding box center [469, 101] width 17 height 17
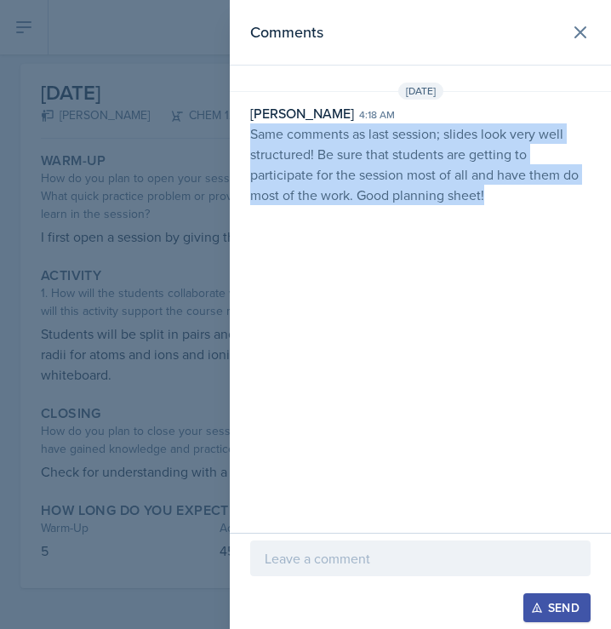
drag, startPoint x: 501, startPoint y: 189, endPoint x: 235, endPoint y: 133, distance: 272.3
click at [235, 133] on div "[PERSON_NAME] 4:18 am Same comments as last session; slides look very well stru…" at bounding box center [420, 154] width 381 height 102
copy p "Same comments as last session; slides look very well structured! Be sure that s…"
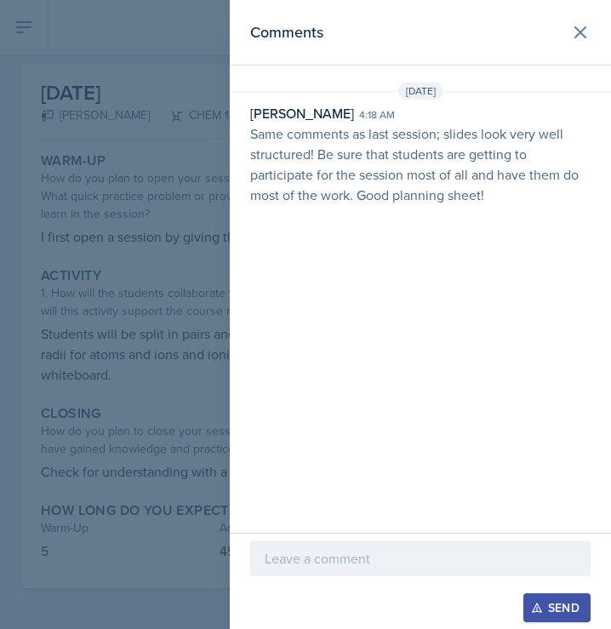
click at [79, 64] on div at bounding box center [305, 314] width 611 height 629
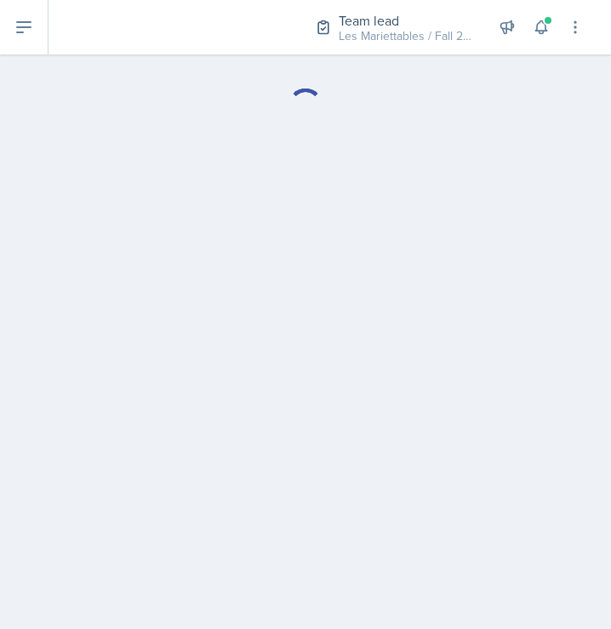
select select "Planning Sheets"
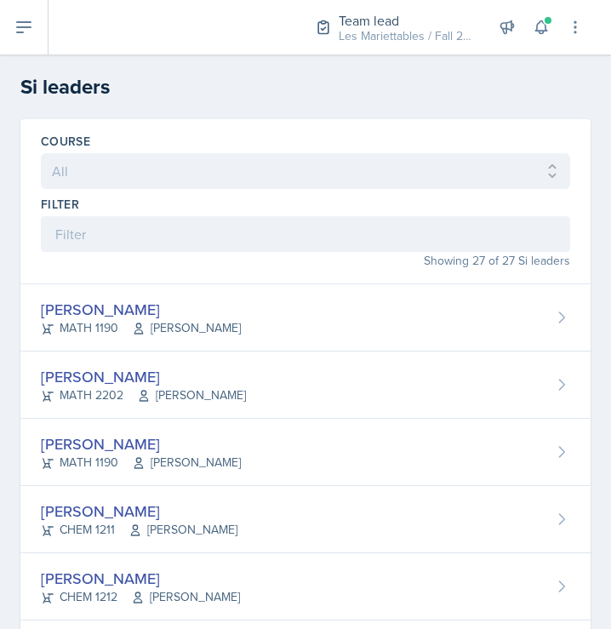
click at [211, 265] on div "Showing 27 of 27 Si leaders" at bounding box center [306, 261] width 530 height 18
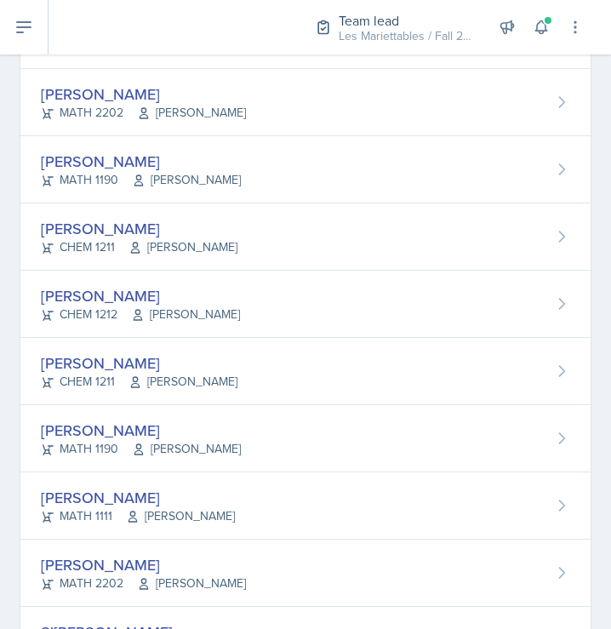
scroll to position [345, 0]
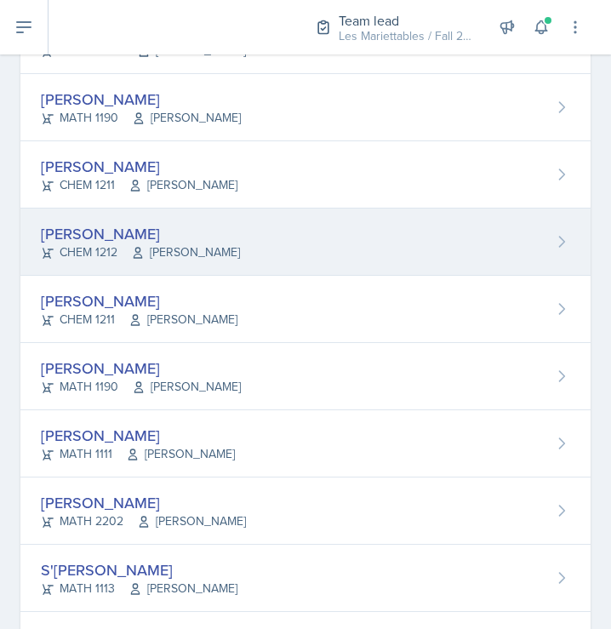
click at [186, 249] on span "[PERSON_NAME]" at bounding box center [185, 252] width 109 height 18
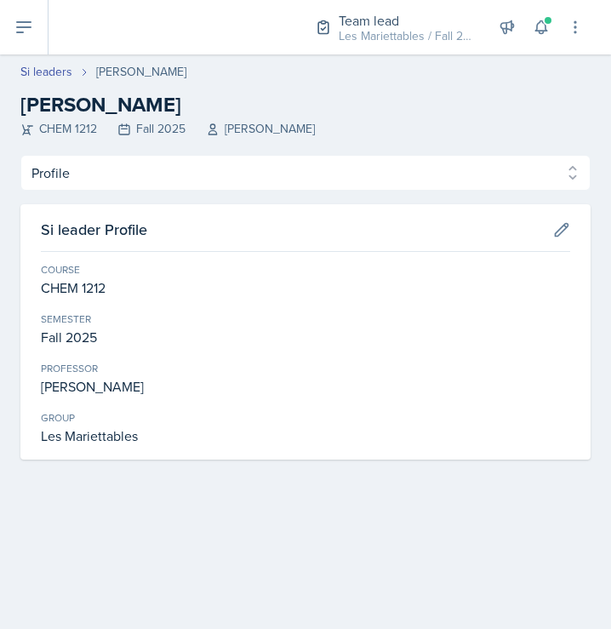
click at [438, 196] on div "Profile Planning Sheets Observation Forms Uploads Profile Planning Sheets Obser…" at bounding box center [305, 307] width 570 height 305
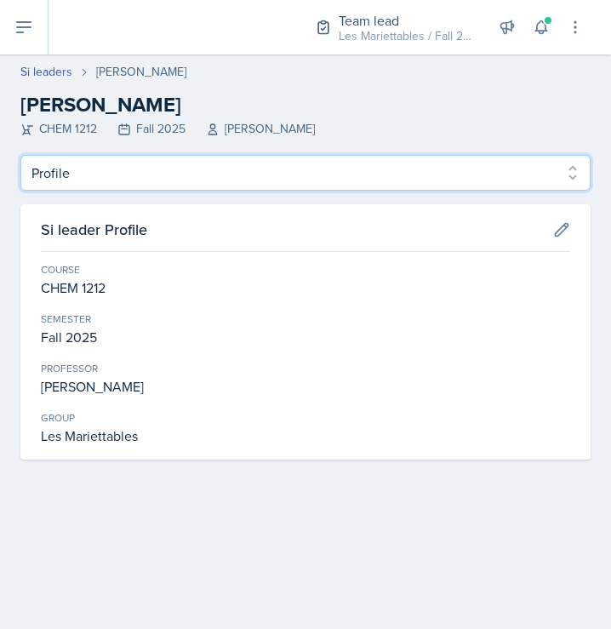
click at [20, 155] on select "Profile Planning Sheets Observation Forms Uploads" at bounding box center [305, 173] width 570 height 36
select select "Planning Sheets"
click option "Planning Sheets" at bounding box center [0, 0] width 0 height 0
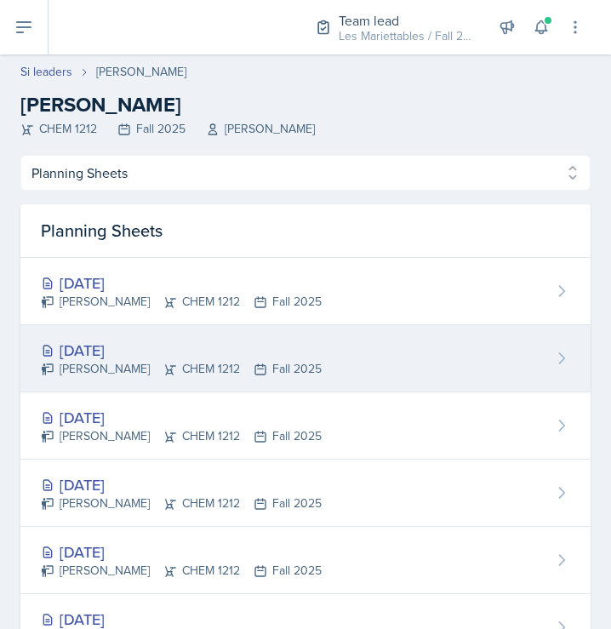
click at [373, 359] on div "[DATE] [PERSON_NAME] CHEM 1212 Fall 2025" at bounding box center [305, 358] width 570 height 67
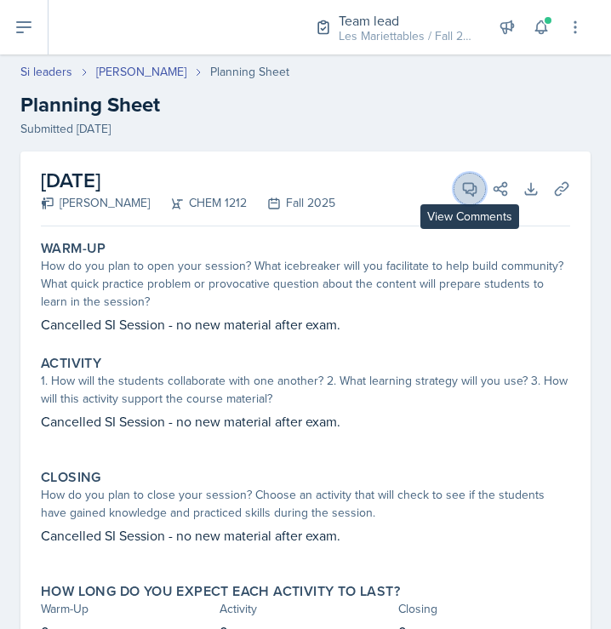
click at [468, 178] on button "View Comments" at bounding box center [470, 189] width 31 height 31
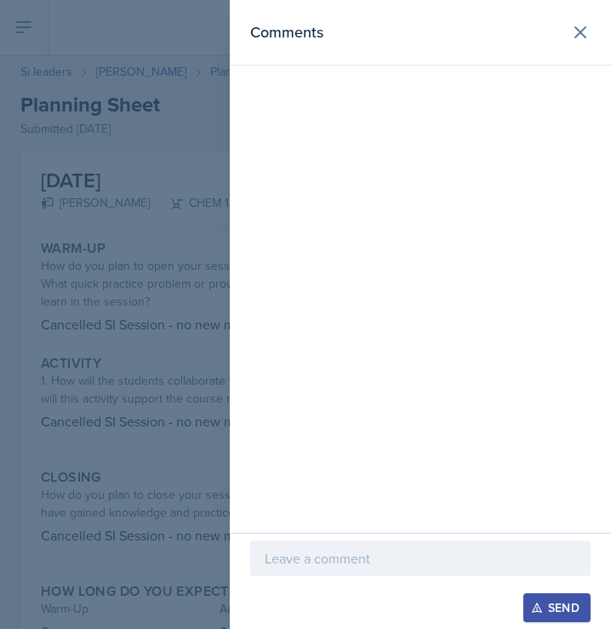
click at [226, 259] on div at bounding box center [305, 314] width 611 height 629
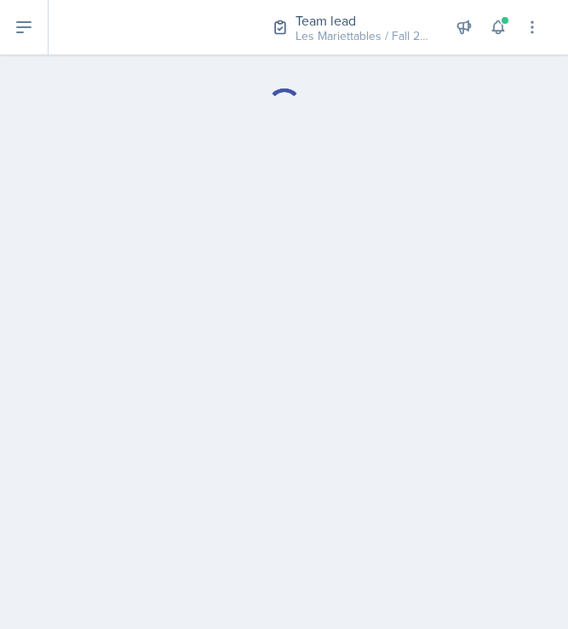
select select "Planning Sheets"
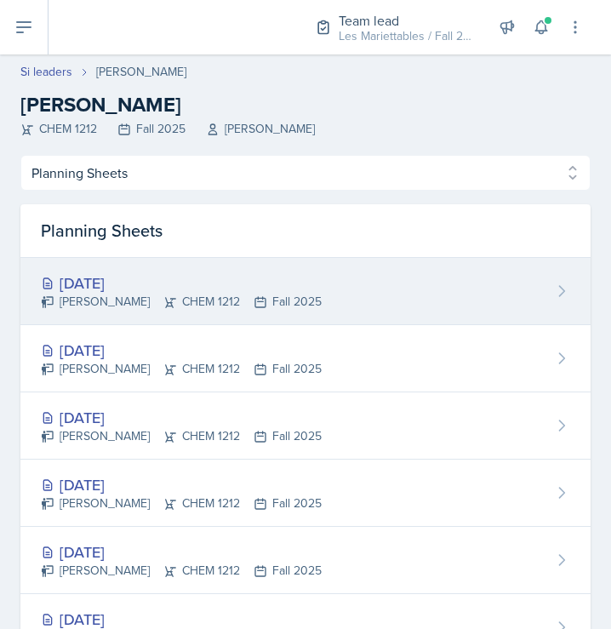
click at [123, 289] on div "[DATE]" at bounding box center [181, 283] width 281 height 23
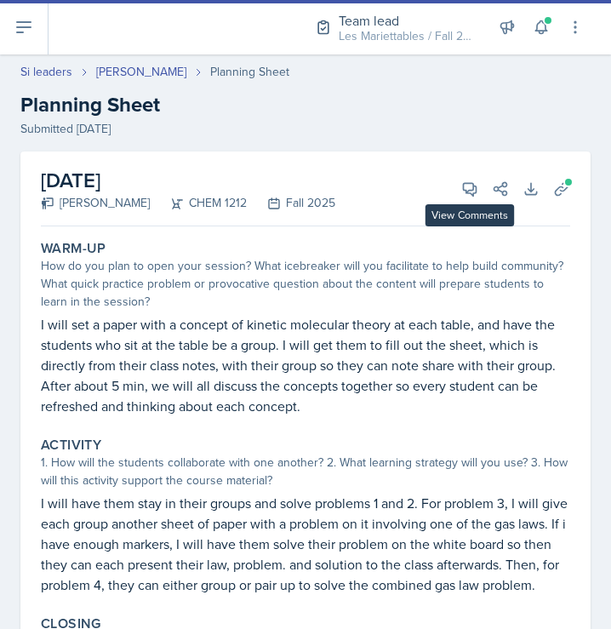
click at [454, 191] on div "View Comments Comments [DATE] [PERSON_NAME] 4:33 am I like how you formatted yo…" at bounding box center [478, 188] width 61 height 17
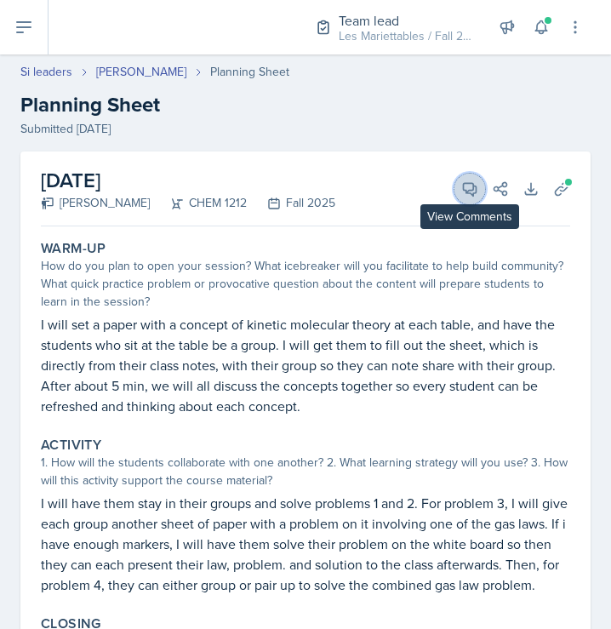
click at [462, 193] on icon at bounding box center [469, 188] width 17 height 17
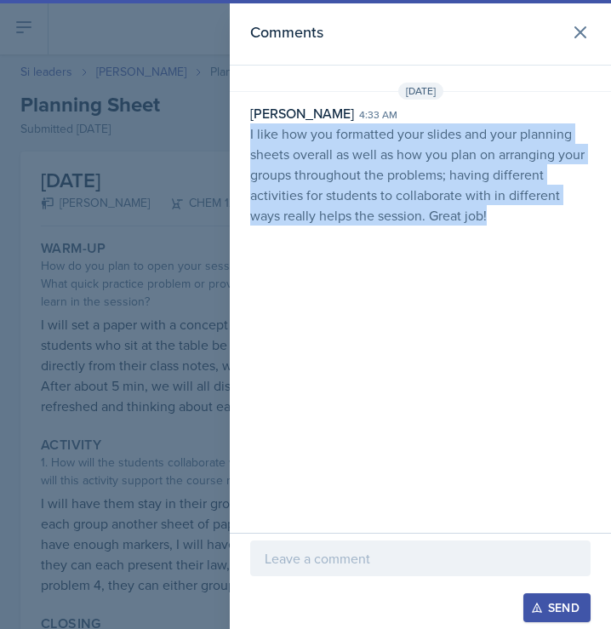
drag, startPoint x: 498, startPoint y: 215, endPoint x: 234, endPoint y: 138, distance: 274.8
click at [234, 138] on div "[PERSON_NAME] 4:33 am I like how you formatted your slides and your planning sh…" at bounding box center [420, 164] width 381 height 123
copy p "I like how you formatted your slides and your planning sheets overall as well a…"
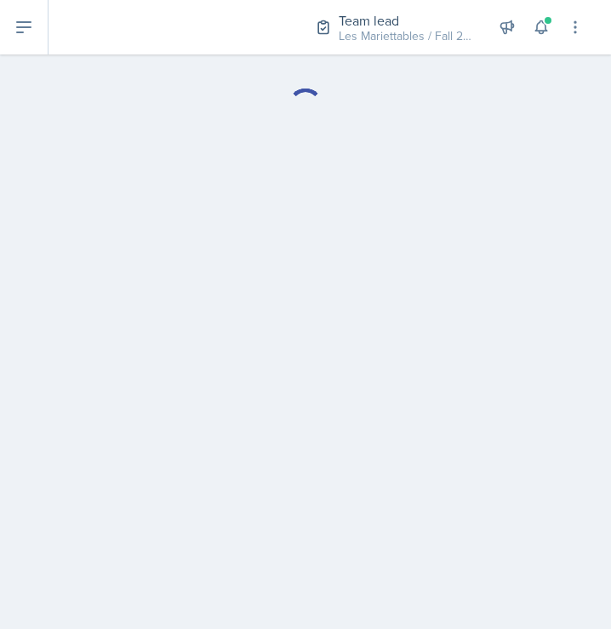
select select "Planning Sheets"
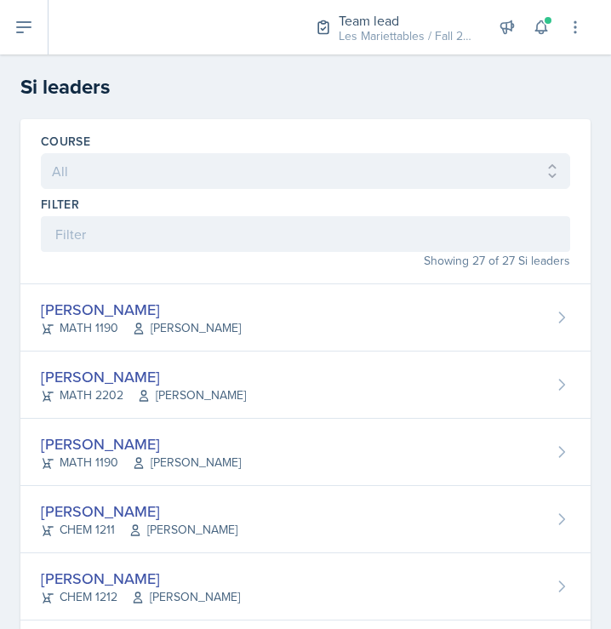
click at [180, 263] on div "Showing 27 of 27 Si leaders" at bounding box center [306, 261] width 530 height 18
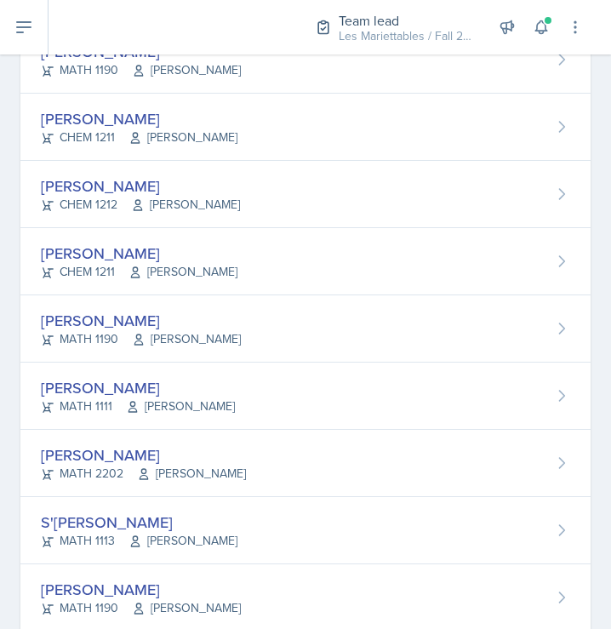
scroll to position [402, 0]
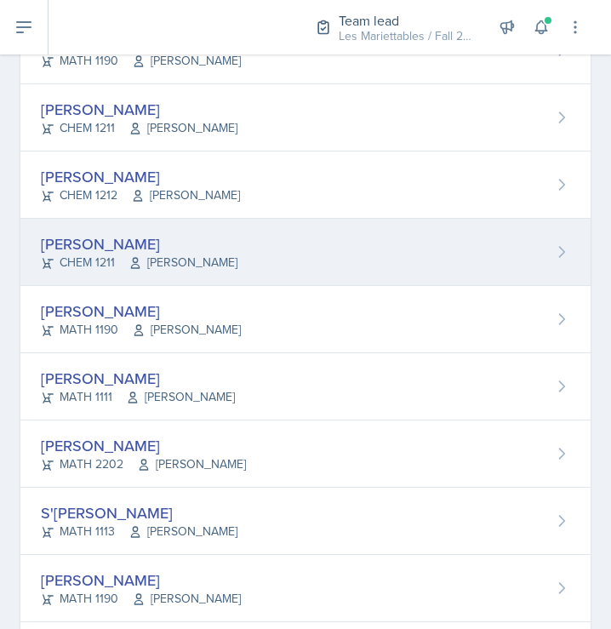
click at [161, 249] on div "[PERSON_NAME]" at bounding box center [139, 243] width 197 height 23
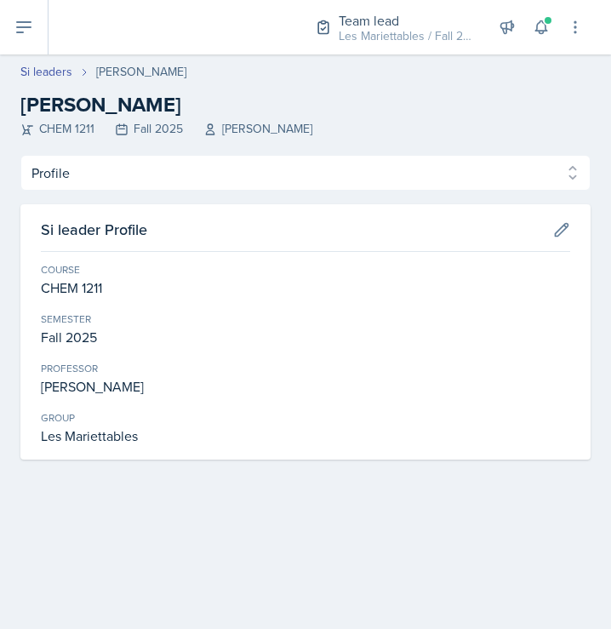
click at [378, 154] on header "Si leaders [PERSON_NAME] [PERSON_NAME] CHEM 1211 Fall 2025 [PERSON_NAME]" at bounding box center [305, 104] width 611 height 100
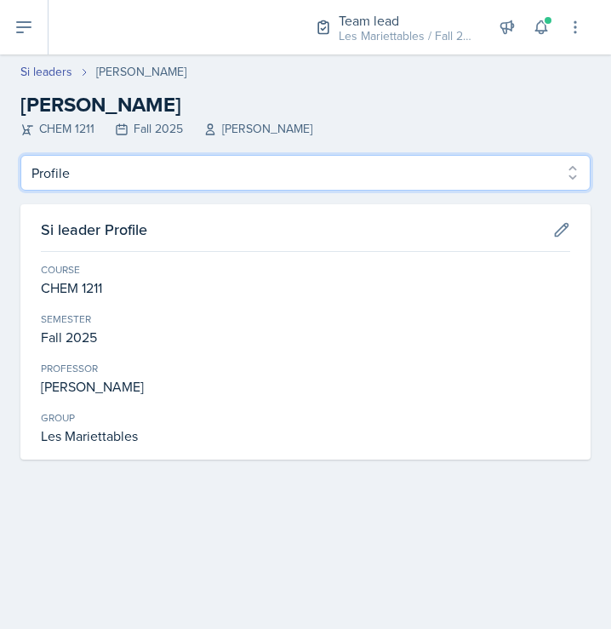
click at [20, 155] on select "Profile Planning Sheets Observation Forms Uploads" at bounding box center [305, 173] width 570 height 36
select select "Planning Sheets"
click option "Planning Sheets" at bounding box center [0, 0] width 0 height 0
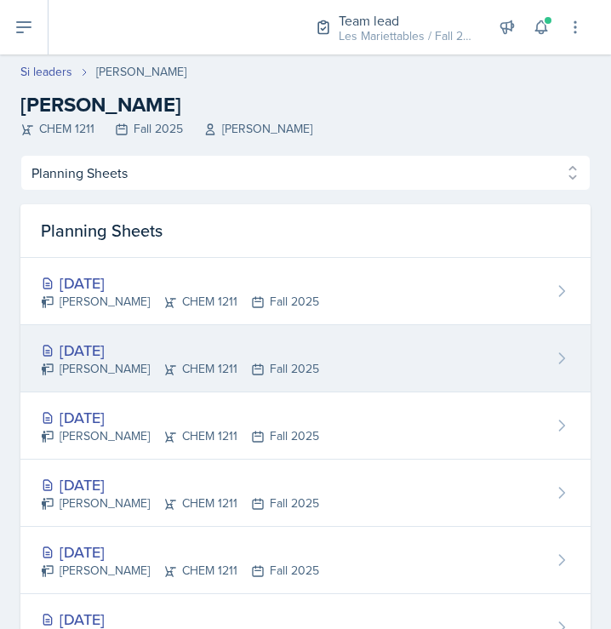
click at [271, 358] on div "[DATE]" at bounding box center [180, 350] width 278 height 23
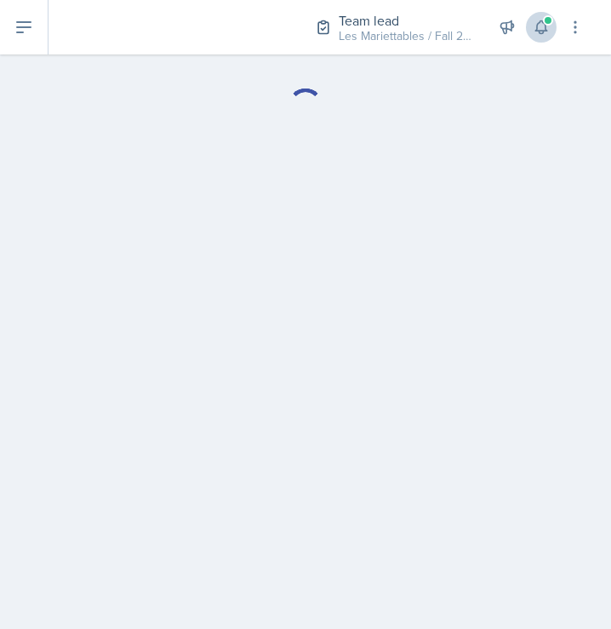
select select "Planning Sheets"
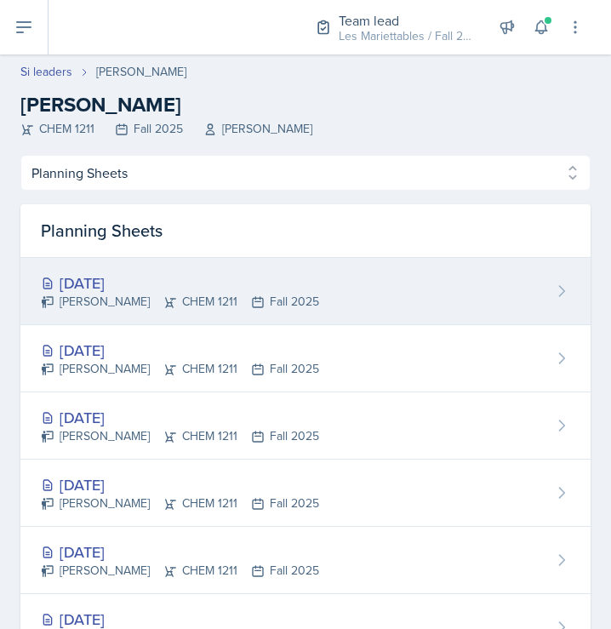
click at [203, 285] on div "[DATE]" at bounding box center [180, 283] width 278 height 23
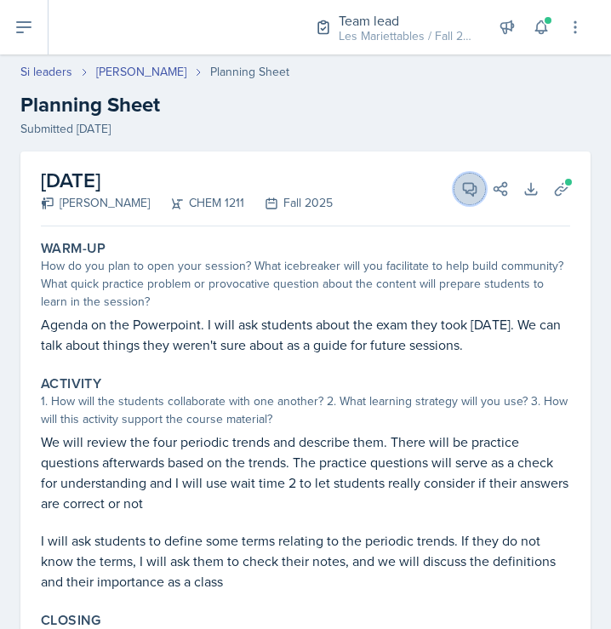
click at [455, 189] on button "View Comments" at bounding box center [470, 189] width 31 height 31
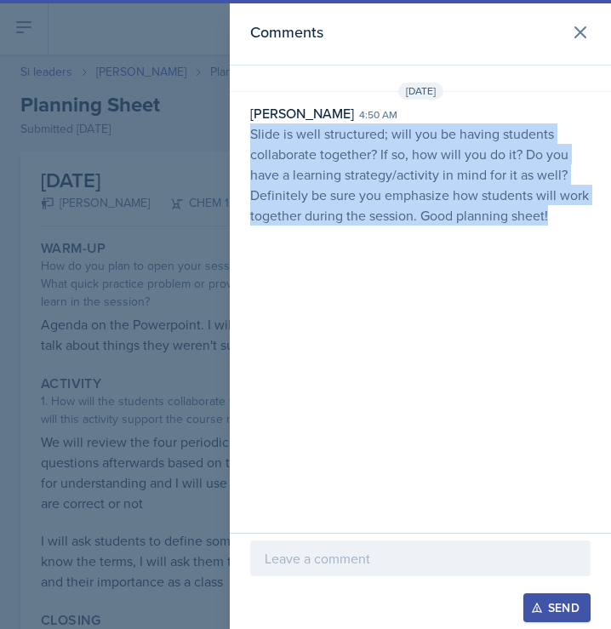
drag, startPoint x: 558, startPoint y: 214, endPoint x: 250, endPoint y: 139, distance: 316.3
click at [250, 139] on p "Slide is well structured; will you be having students collaborate together? If …" at bounding box center [420, 174] width 341 height 102
copy p "Slide is well structured; will you be having students collaborate together? If …"
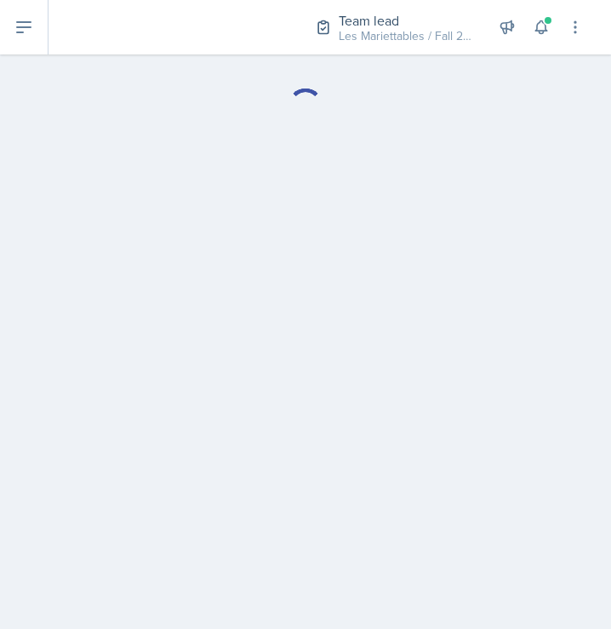
select select "Planning Sheets"
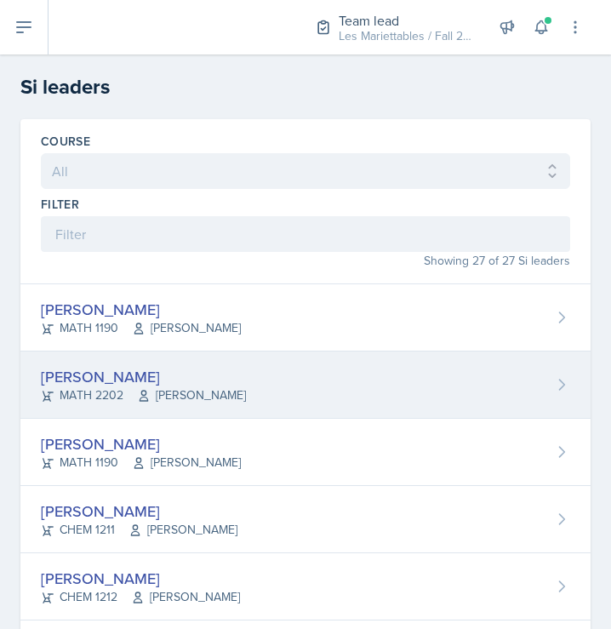
click at [140, 385] on div "[PERSON_NAME]" at bounding box center [143, 376] width 205 height 23
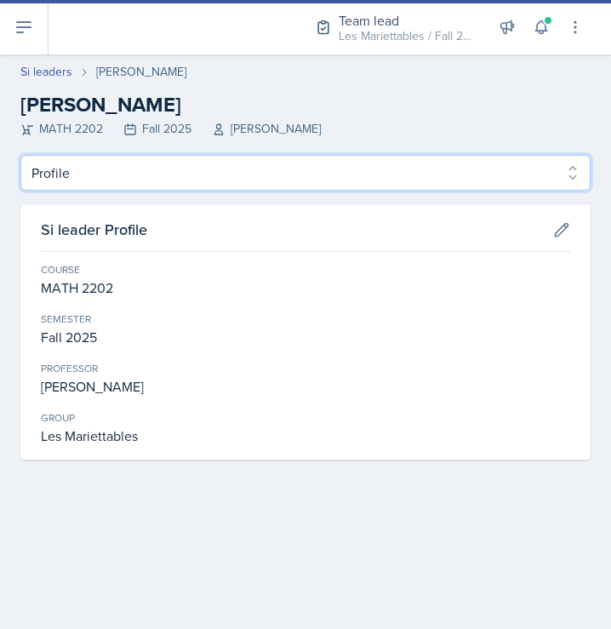
click at [20, 155] on select "Profile Planning Sheets Observation Forms Uploads" at bounding box center [305, 173] width 570 height 36
select select "Planning Sheets"
click option "Planning Sheets" at bounding box center [0, 0] width 0 height 0
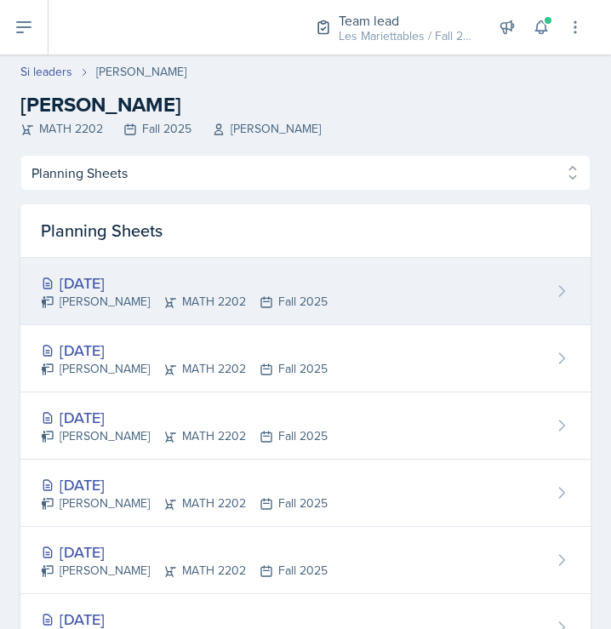
click at [209, 279] on div "[DATE]" at bounding box center [184, 283] width 287 height 23
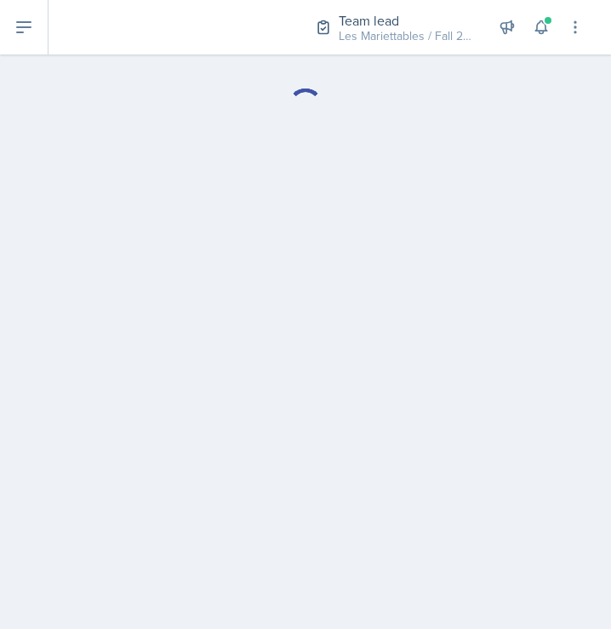
select select "Planning Sheets"
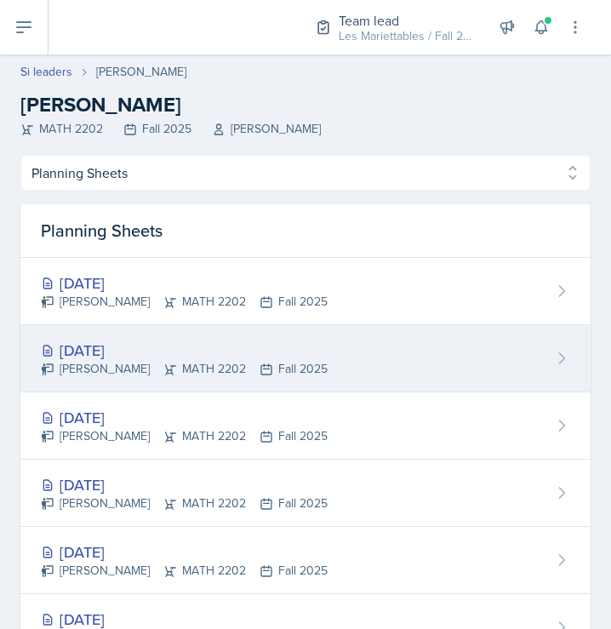
click at [127, 341] on div "[DATE]" at bounding box center [184, 350] width 287 height 23
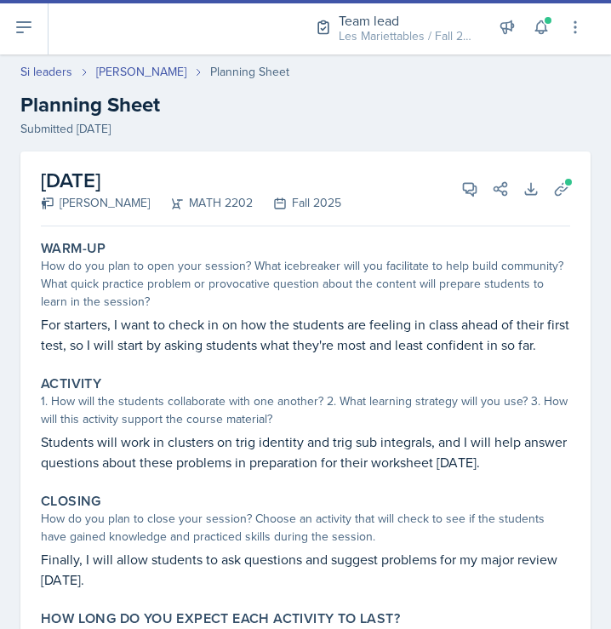
click at [463, 173] on div "[DATE] [PERSON_NAME] MATH 2202 Fall 2025 View Comments Comments Send Share Down…" at bounding box center [306, 189] width 530 height 75
click at [467, 185] on icon at bounding box center [469, 188] width 17 height 17
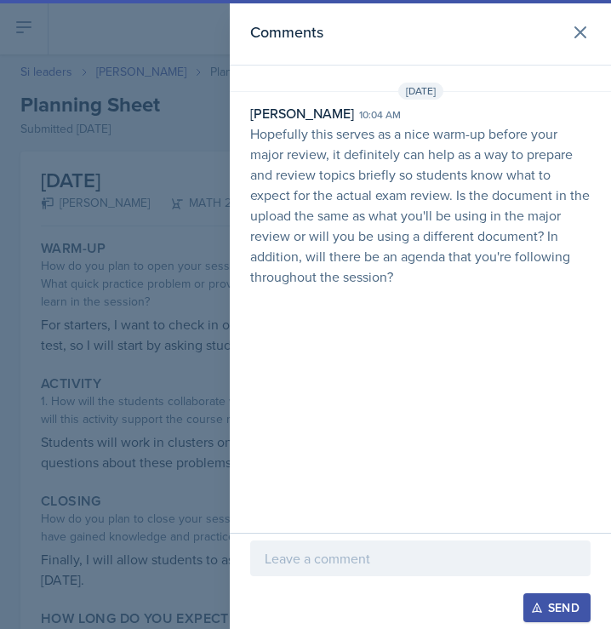
click at [124, 89] on div at bounding box center [305, 314] width 611 height 629
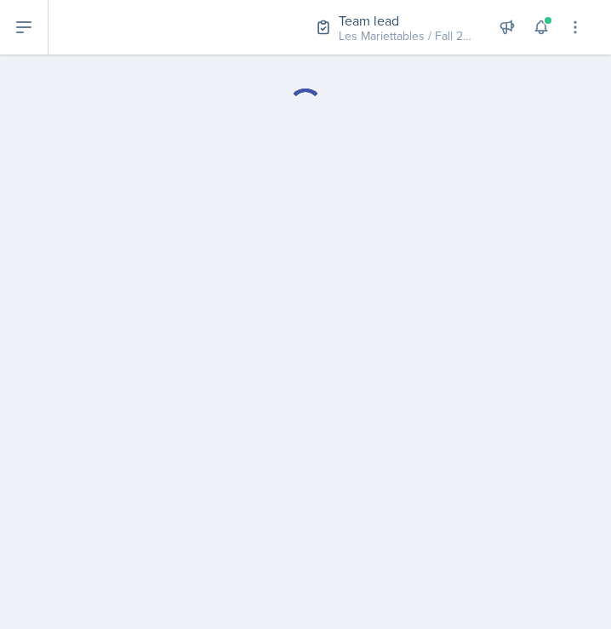
select select "Planning Sheets"
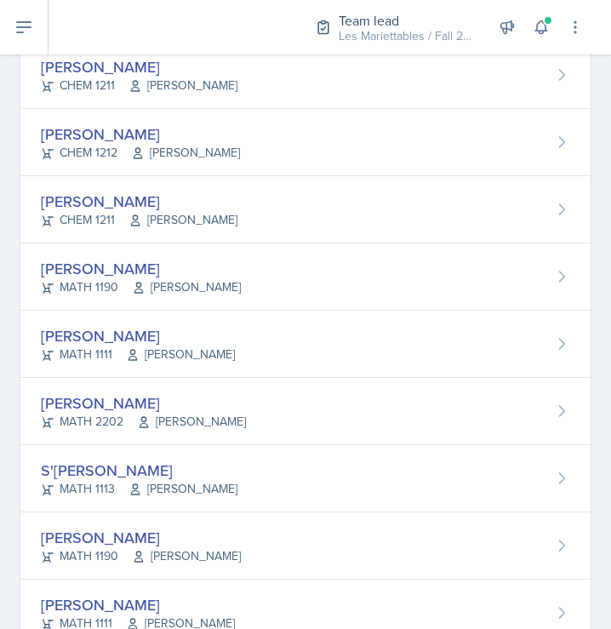
scroll to position [460, 0]
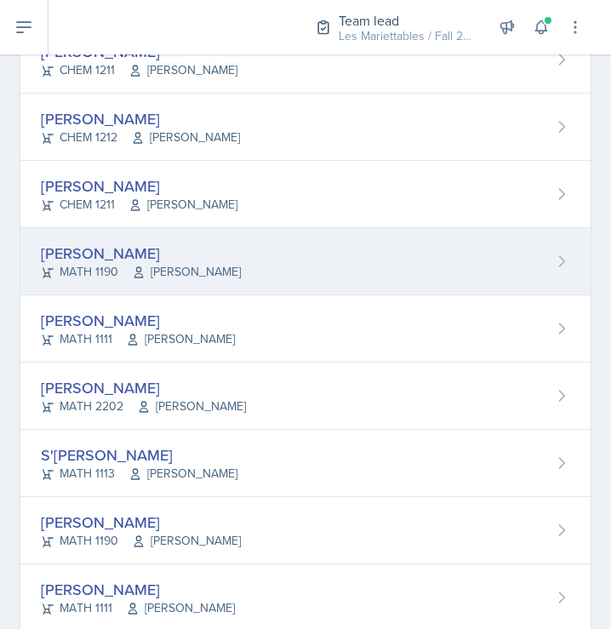
click at [162, 243] on div "[PERSON_NAME]" at bounding box center [141, 253] width 200 height 23
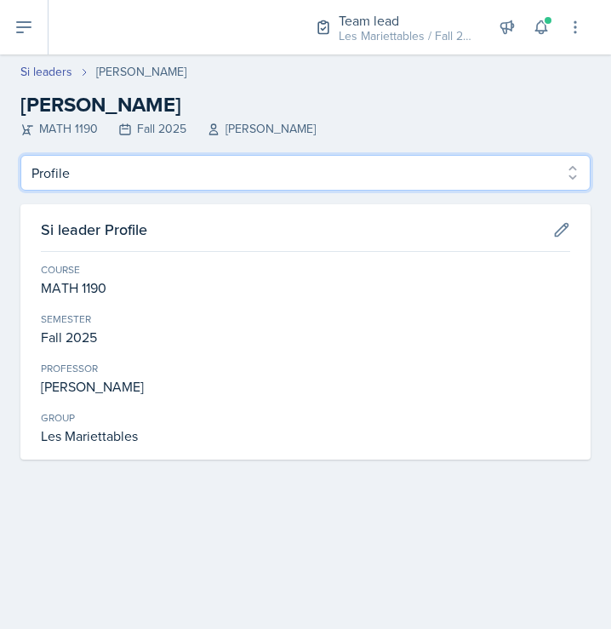
click at [20, 155] on select "Profile Planning Sheets Observation Forms Uploads" at bounding box center [305, 173] width 570 height 36
select select "Planning Sheets"
click option "Planning Sheets" at bounding box center [0, 0] width 0 height 0
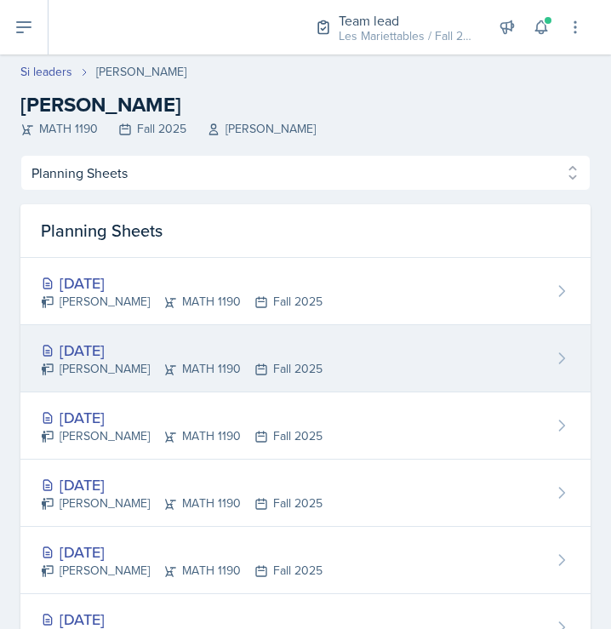
click at [254, 362] on div "[PERSON_NAME] MATH 1190 Fall 2025" at bounding box center [182, 369] width 282 height 18
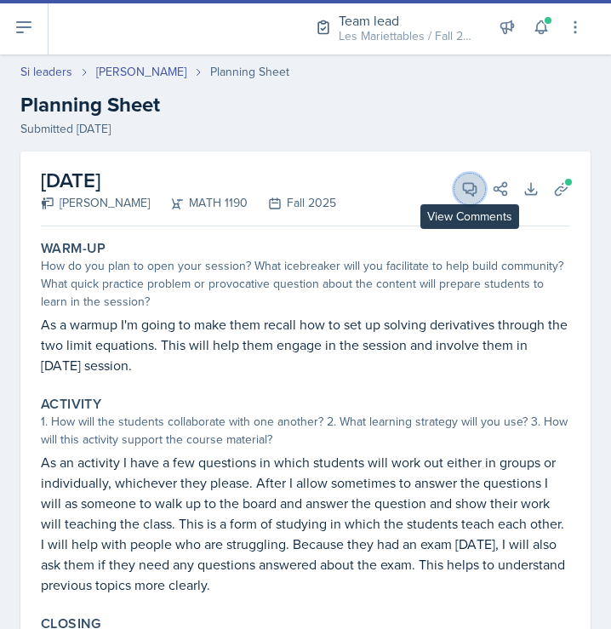
click at [466, 188] on icon at bounding box center [469, 188] width 17 height 17
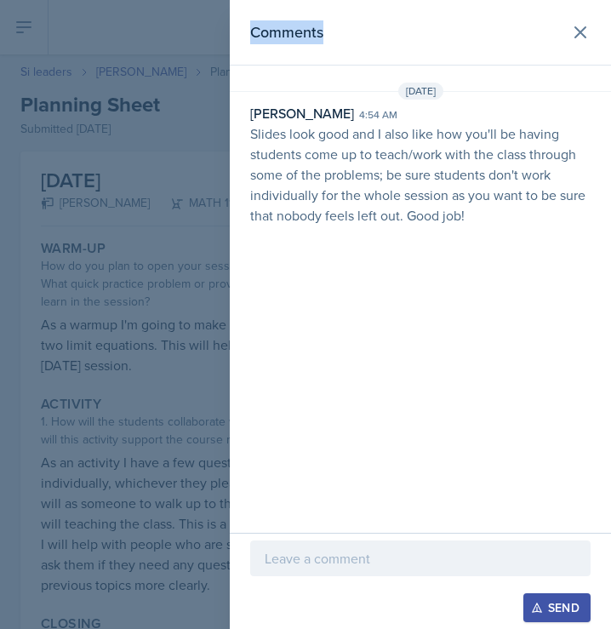
drag, startPoint x: 476, startPoint y: 219, endPoint x: 225, endPoint y: 136, distance: 264.4
click at [230, 136] on div "Comments [DATE] [PERSON_NAME] 4:54 am Slides look good and I also like how you'…" at bounding box center [420, 266] width 381 height 533
click at [316, 123] on div "[PERSON_NAME]" at bounding box center [302, 113] width 104 height 20
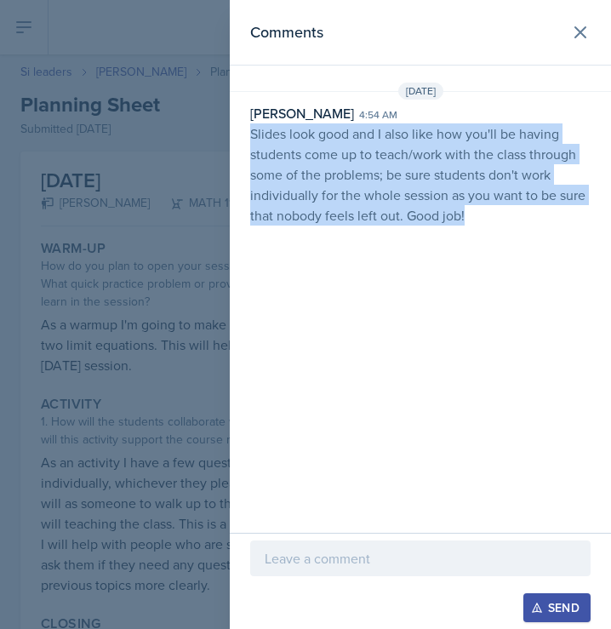
drag, startPoint x: 251, startPoint y: 135, endPoint x: 512, endPoint y: 240, distance: 280.8
click at [512, 240] on div "Comments [DATE] [PERSON_NAME] 4:54 am Slides look good and I also like how you'…" at bounding box center [420, 266] width 381 height 533
copy p "Slides look good and I also like how you'll be having students come up to teach…"
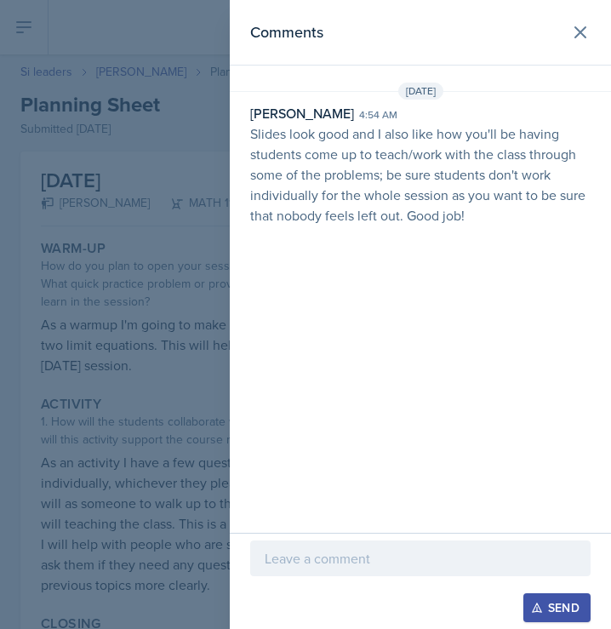
click at [132, 50] on div at bounding box center [305, 314] width 611 height 629
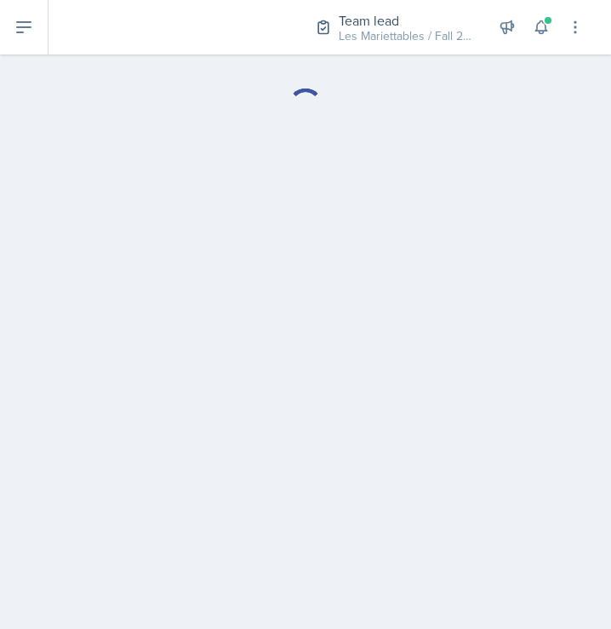
select select "Planning Sheets"
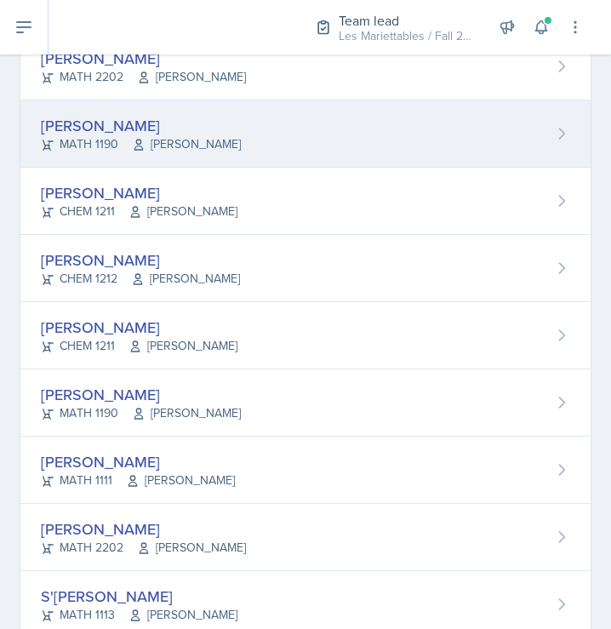
scroll to position [345, 0]
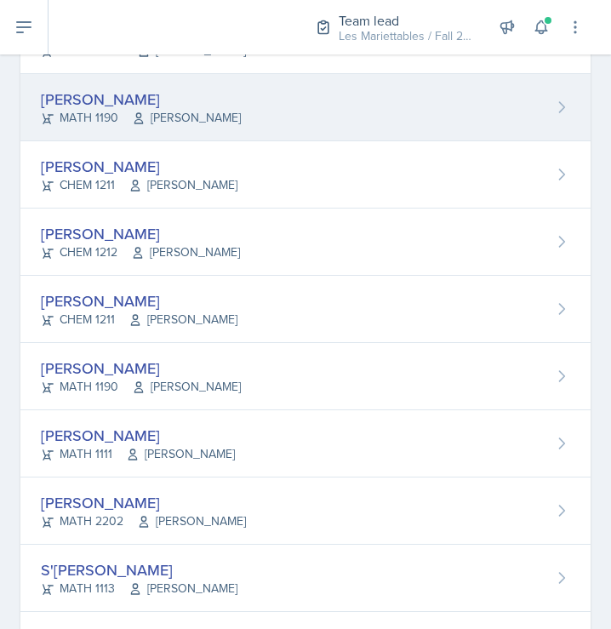
click at [142, 446] on span "[PERSON_NAME]" at bounding box center [180, 454] width 109 height 18
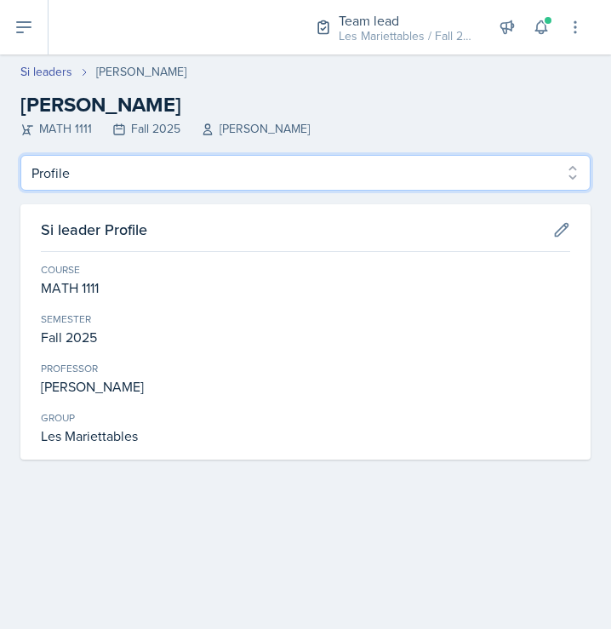
click at [20, 155] on select "Profile Planning Sheets Observation Forms Uploads" at bounding box center [305, 173] width 570 height 36
select select "Planning Sheets"
click option "Planning Sheets" at bounding box center [0, 0] width 0 height 0
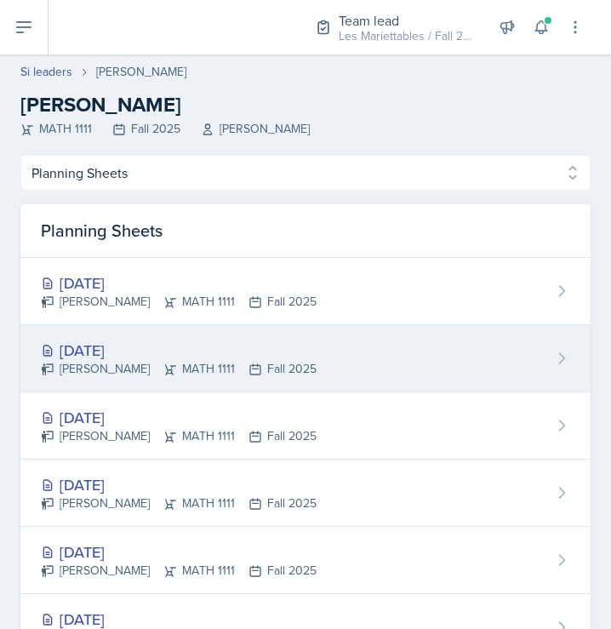
click at [152, 359] on div "[DATE]" at bounding box center [179, 350] width 276 height 23
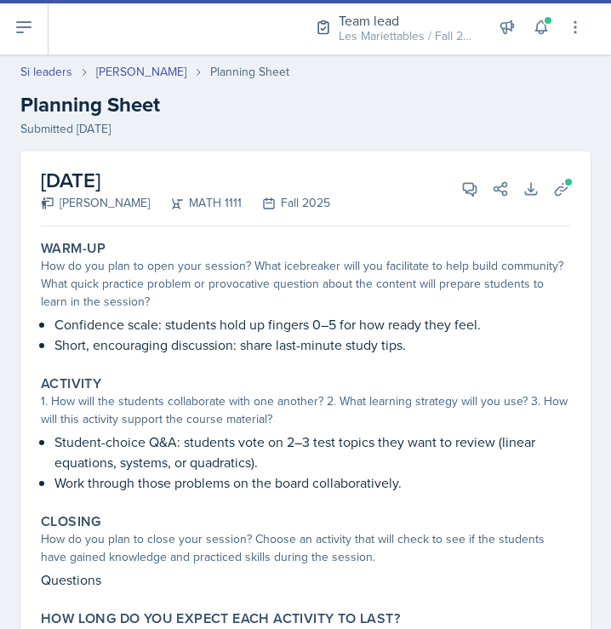
select select "Planning Sheets"
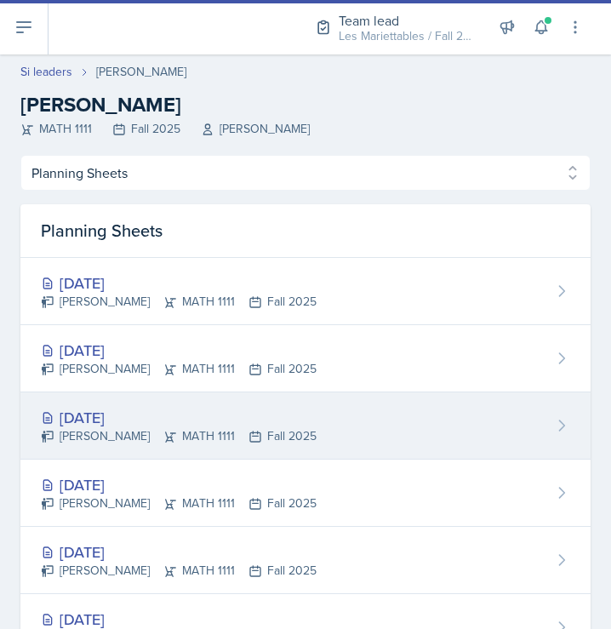
click at [147, 415] on div "[DATE]" at bounding box center [179, 417] width 276 height 23
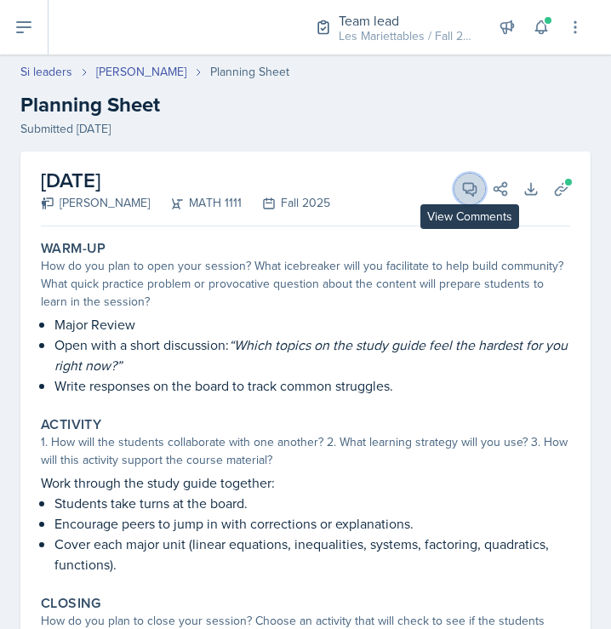
click at [462, 198] on button "View Comments" at bounding box center [470, 189] width 31 height 31
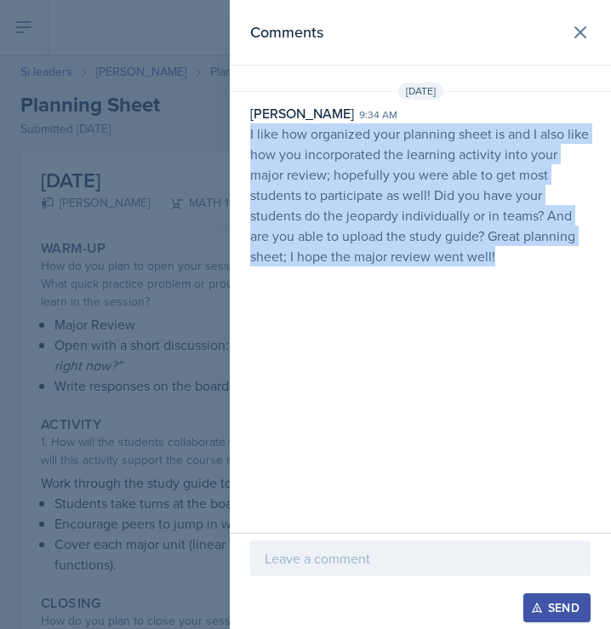
drag, startPoint x: 506, startPoint y: 253, endPoint x: 244, endPoint y: 140, distance: 284.8
click at [244, 140] on div "[PERSON_NAME] 9:34 am I like how organized your planning sheet is and I also li…" at bounding box center [420, 184] width 381 height 163
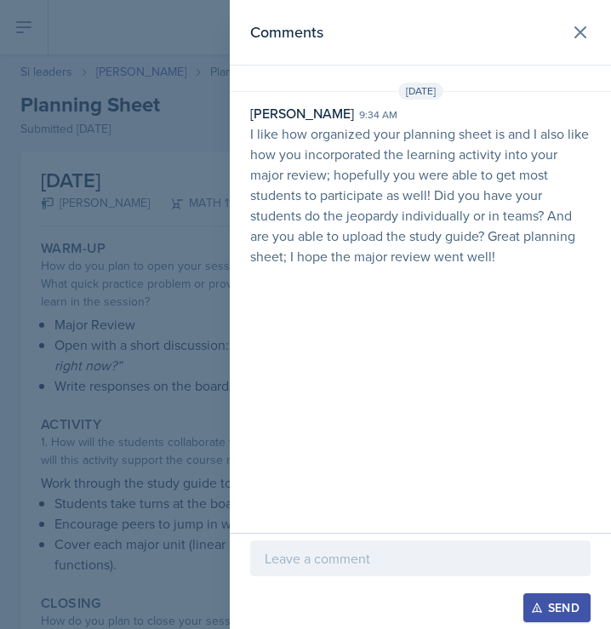
click at [107, 184] on div at bounding box center [305, 314] width 611 height 629
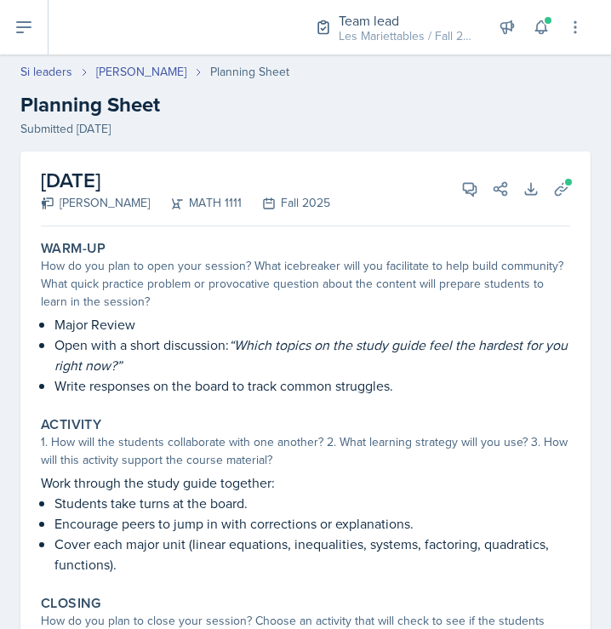
select select "Planning Sheets"
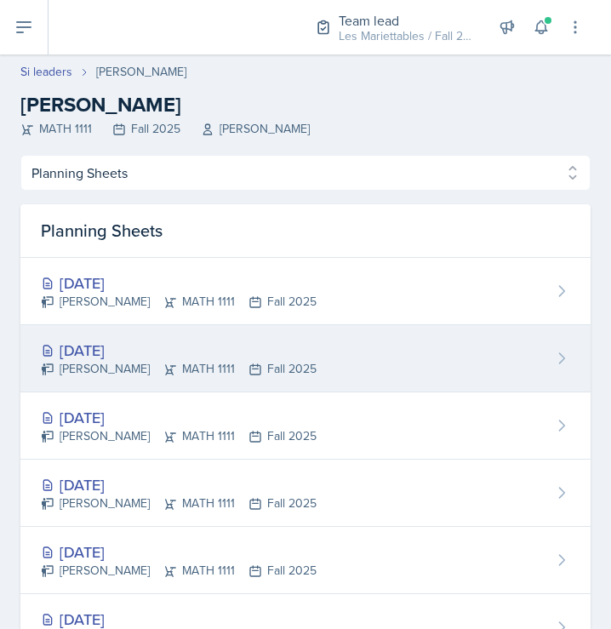
click at [321, 346] on div "[DATE] [PERSON_NAME] MATH 1111 Fall 2025" at bounding box center [305, 358] width 570 height 67
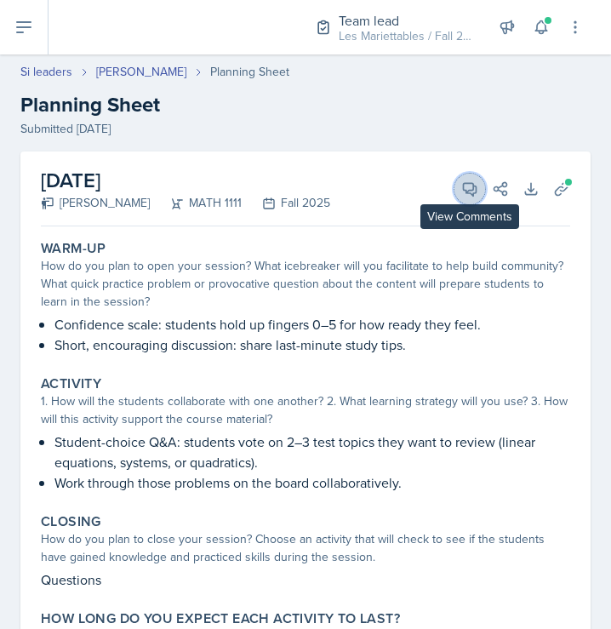
click at [460, 190] on button "View Comments" at bounding box center [470, 189] width 31 height 31
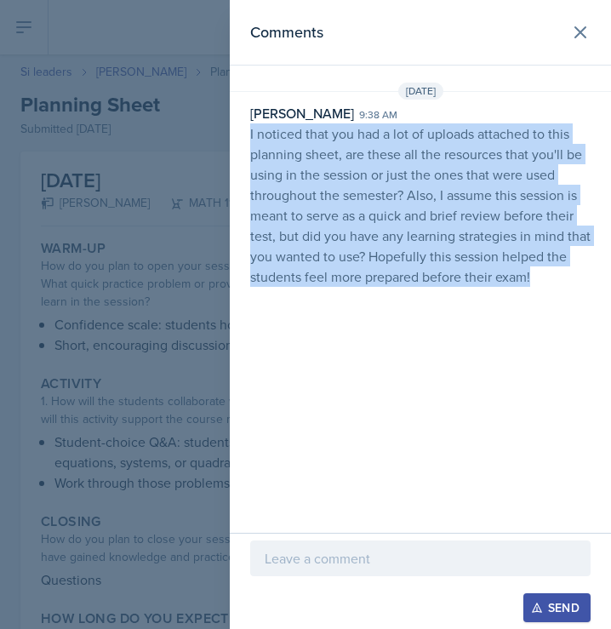
drag, startPoint x: 535, startPoint y: 275, endPoint x: 241, endPoint y: 136, distance: 324.9
click at [241, 136] on div "[PERSON_NAME] 9:38 am I noticed that you had a lot of uploads attached to this …" at bounding box center [420, 195] width 381 height 184
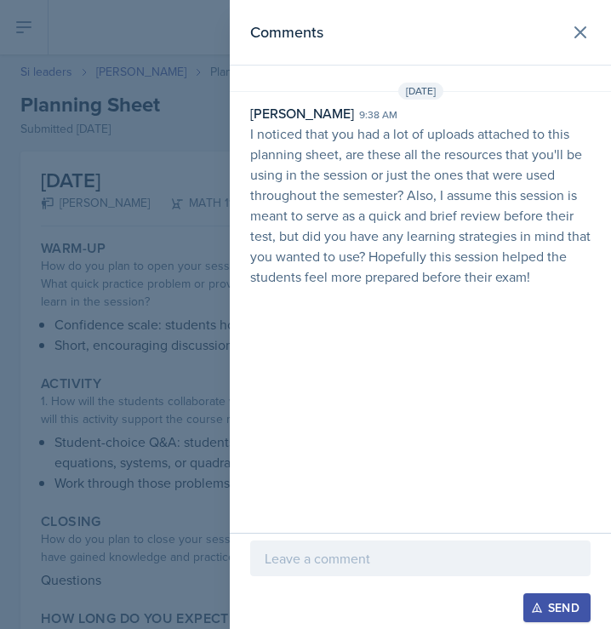
click at [548, 275] on p "I noticed that you had a lot of uploads attached to this planning sheet, are th…" at bounding box center [420, 204] width 341 height 163
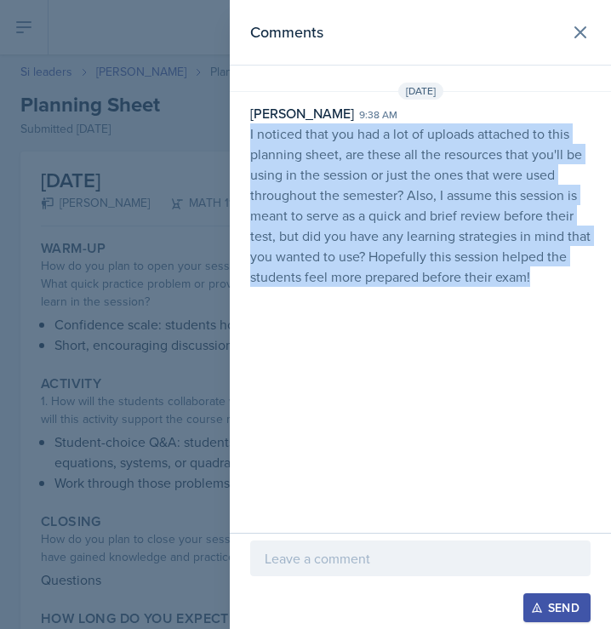
drag, startPoint x: 541, startPoint y: 279, endPoint x: 238, endPoint y: 135, distance: 334.7
click at [238, 135] on div "[PERSON_NAME] 9:38 am I noticed that you had a lot of uploads attached to this …" at bounding box center [420, 195] width 381 height 184
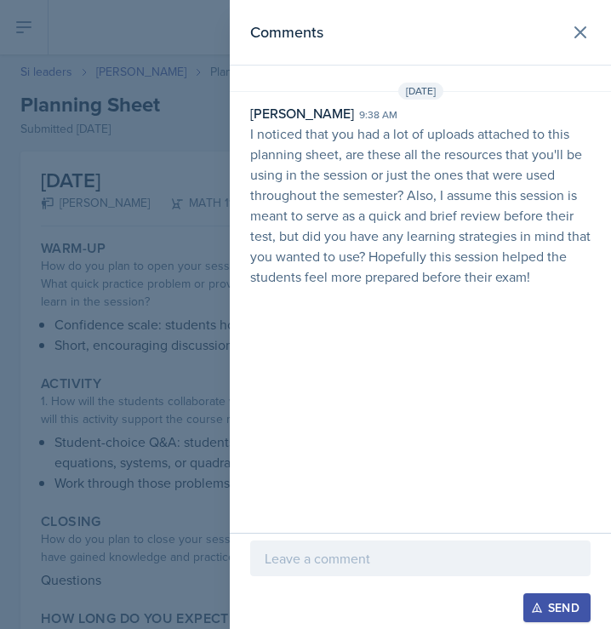
click at [214, 138] on div at bounding box center [305, 314] width 611 height 629
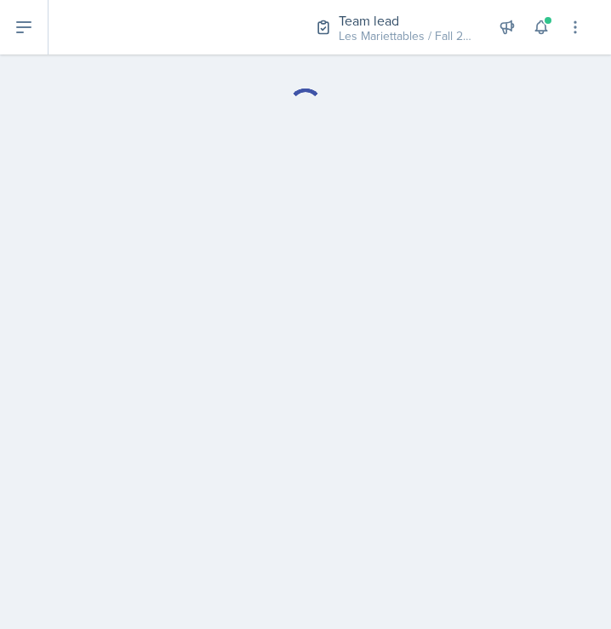
select select "Planning Sheets"
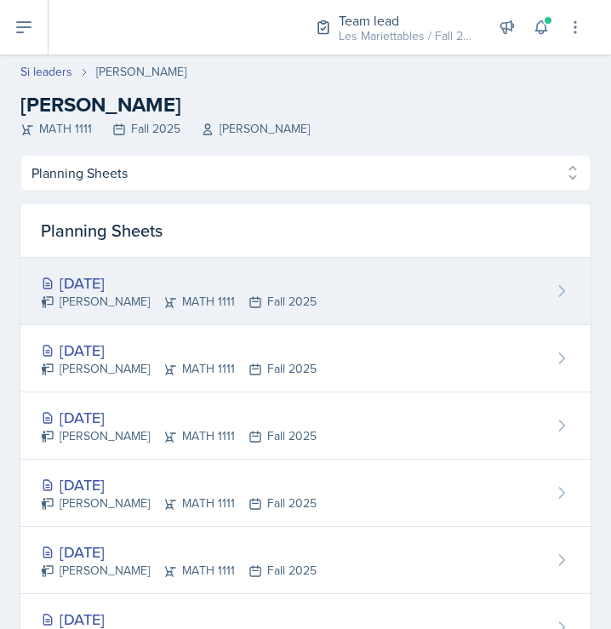
click at [140, 271] on div "[DATE] [PERSON_NAME] MATH 1111 Fall 2025" at bounding box center [305, 291] width 570 height 67
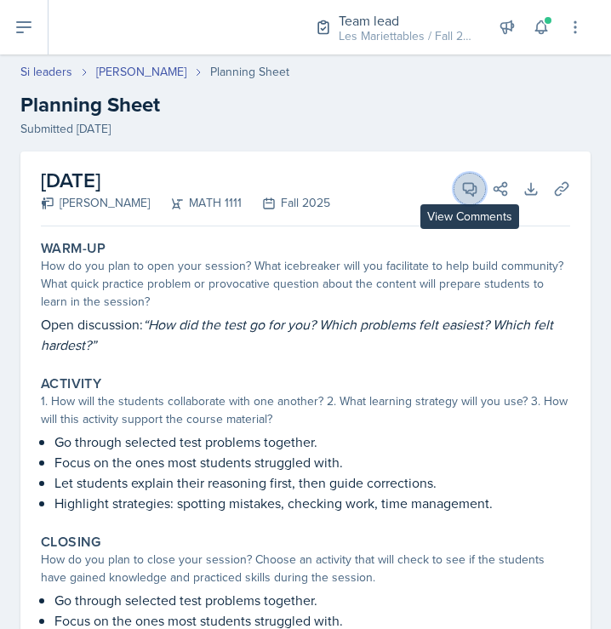
click at [465, 186] on icon at bounding box center [469, 188] width 17 height 17
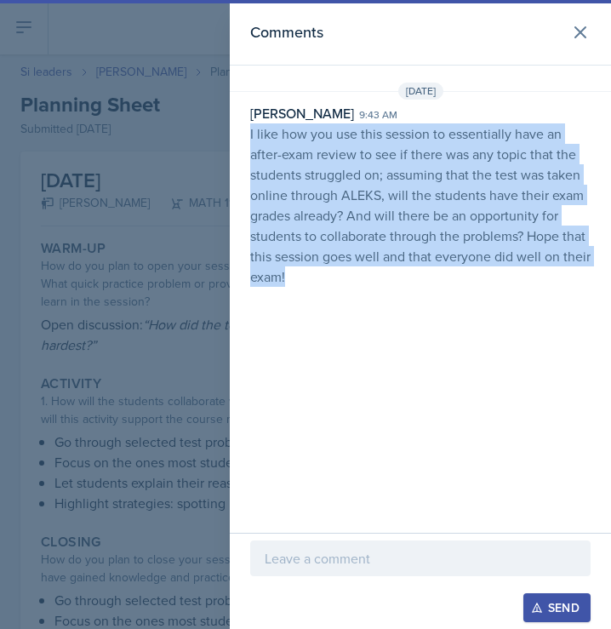
drag, startPoint x: 334, startPoint y: 275, endPoint x: 232, endPoint y: 135, distance: 172.5
click at [232, 135] on div "[PERSON_NAME] 9:43 am I like how you use this session to essentially have an af…" at bounding box center [420, 195] width 381 height 184
click at [144, 209] on div at bounding box center [305, 314] width 611 height 629
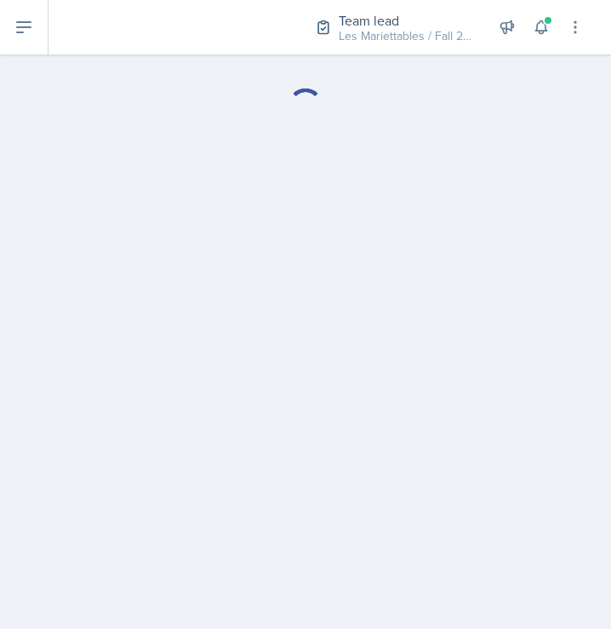
select select "Planning Sheets"
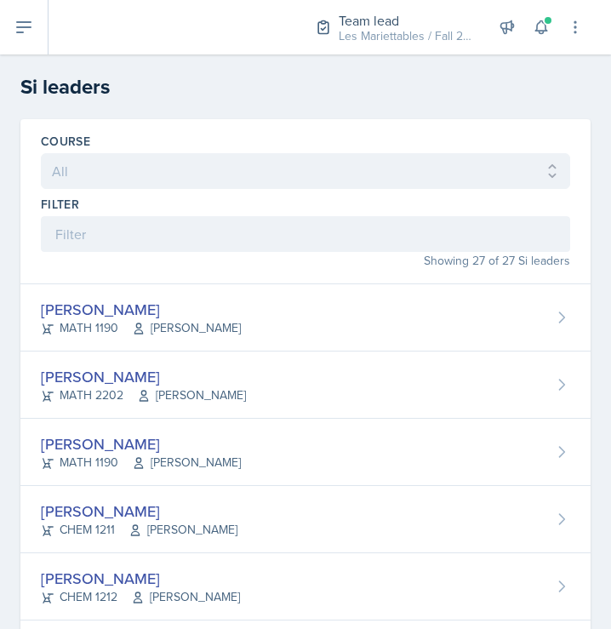
click at [180, 276] on div "Course All ACCT 2101 ACCT 2102 ACCT 4050 ANTH 1102 ANTH 3301 ARCH 1000 ARCH 100…" at bounding box center [305, 201] width 570 height 165
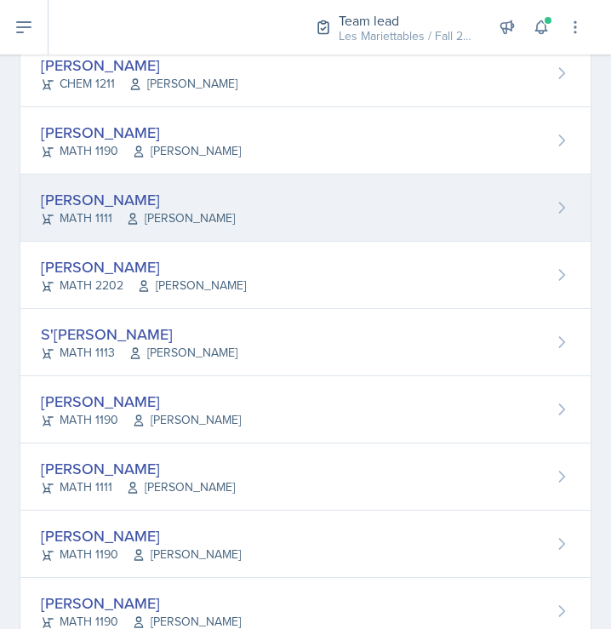
scroll to position [575, 0]
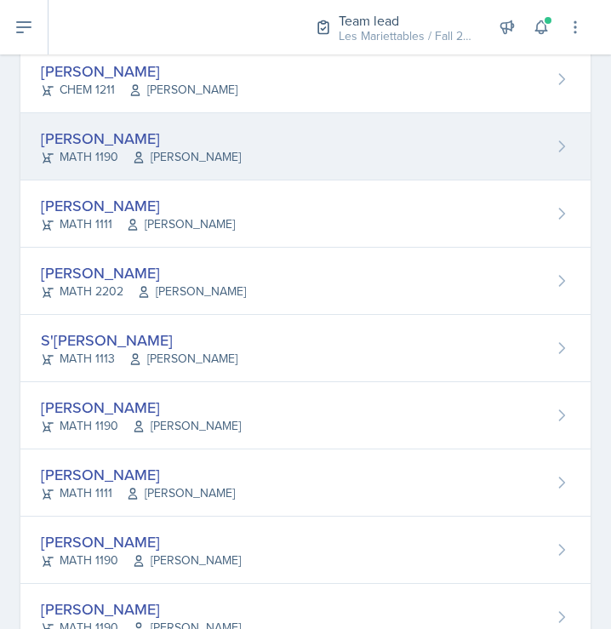
click at [151, 147] on div "[PERSON_NAME]" at bounding box center [141, 138] width 200 height 23
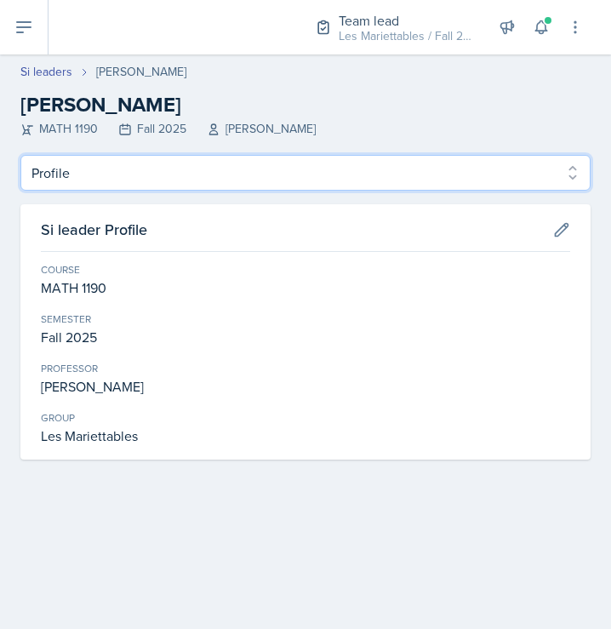
click at [20, 155] on select "Profile Planning Sheets Observation Forms Uploads" at bounding box center [305, 173] width 570 height 36
select select "Planning Sheets"
click option "Planning Sheets" at bounding box center [0, 0] width 0 height 0
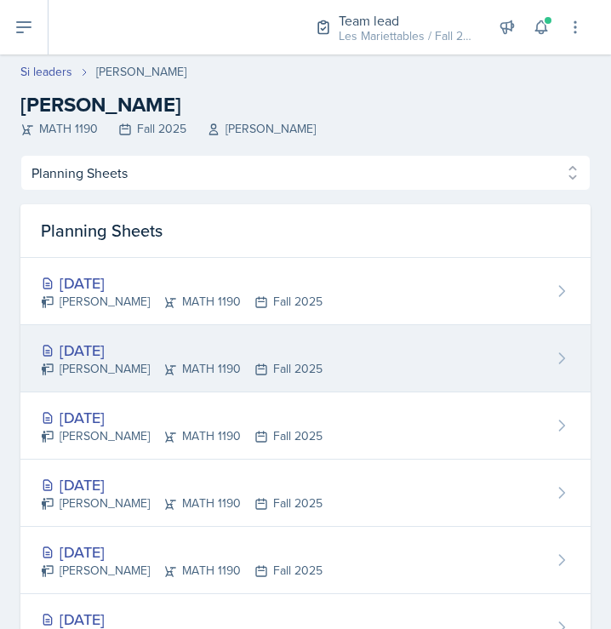
click at [146, 346] on div "[DATE]" at bounding box center [182, 350] width 282 height 23
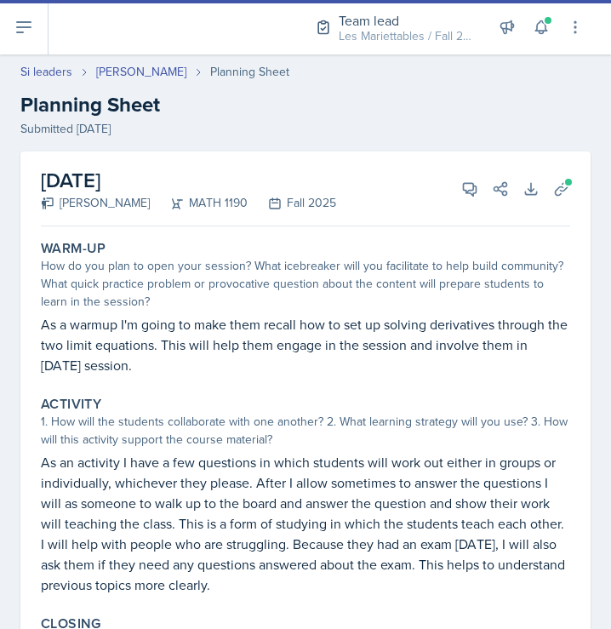
click at [459, 173] on div "[DATE] [PERSON_NAME] MATH 1190 Fall 2025 View Comments Comments Send Share Down…" at bounding box center [306, 189] width 530 height 75
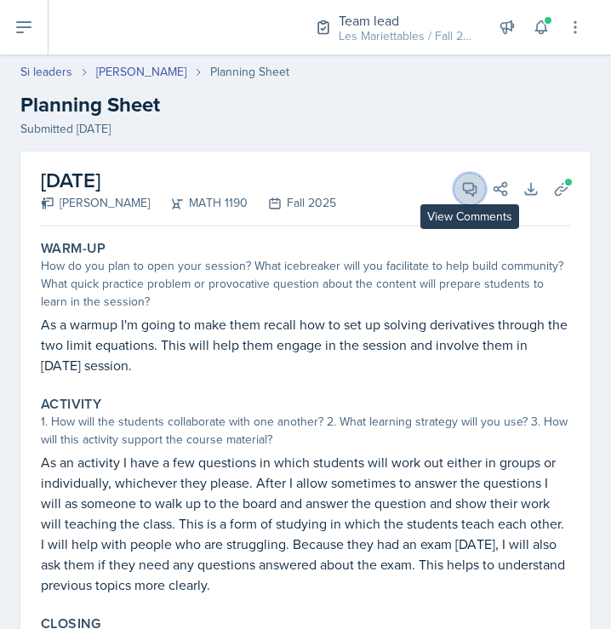
click at [467, 187] on icon at bounding box center [469, 188] width 17 height 17
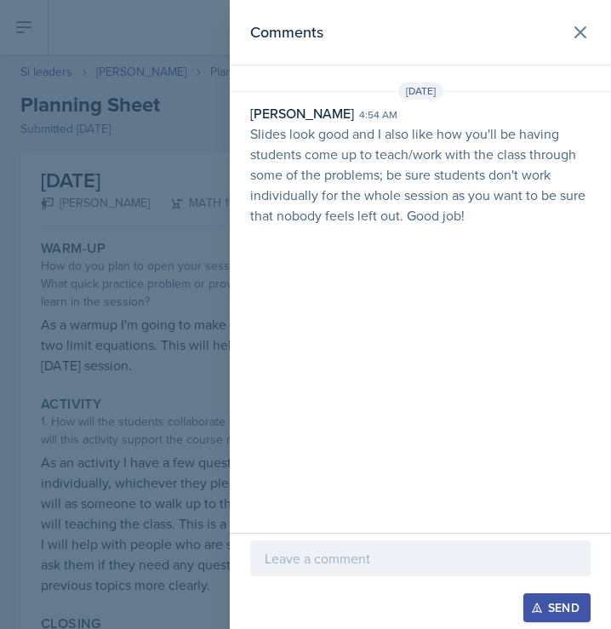
click at [115, 110] on div at bounding box center [305, 314] width 611 height 629
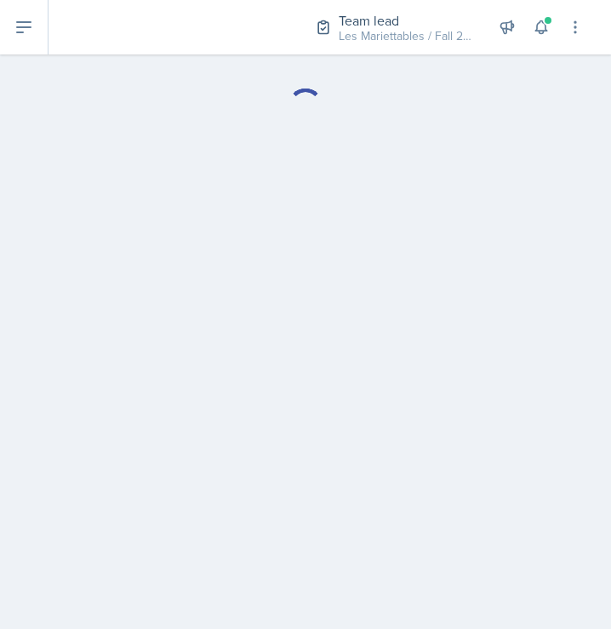
select select "Planning Sheets"
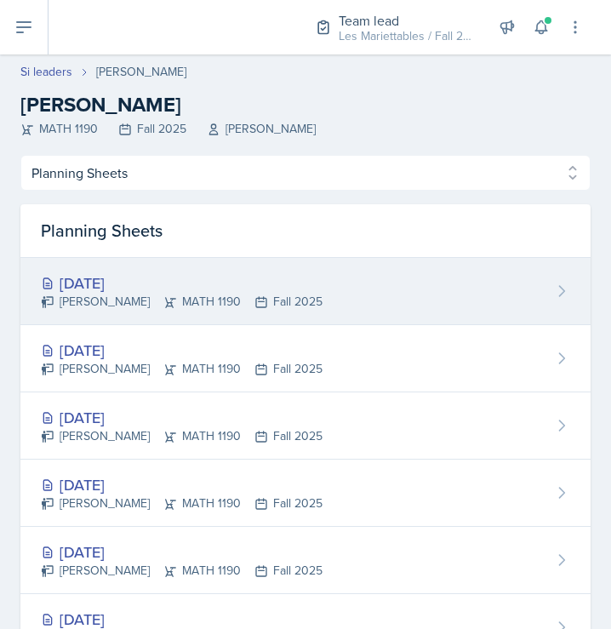
click at [132, 295] on div "[PERSON_NAME] MATH 1190 Fall 2025" at bounding box center [182, 302] width 282 height 18
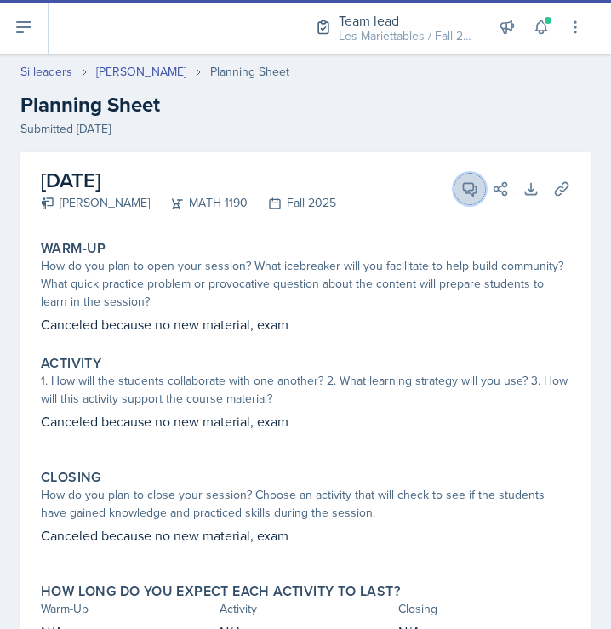
click at [457, 184] on button "View Comments" at bounding box center [470, 189] width 31 height 31
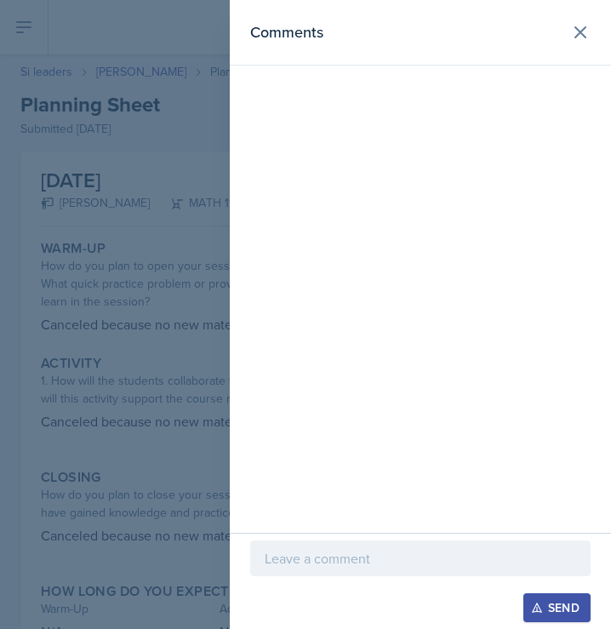
click at [78, 108] on div at bounding box center [305, 314] width 611 height 629
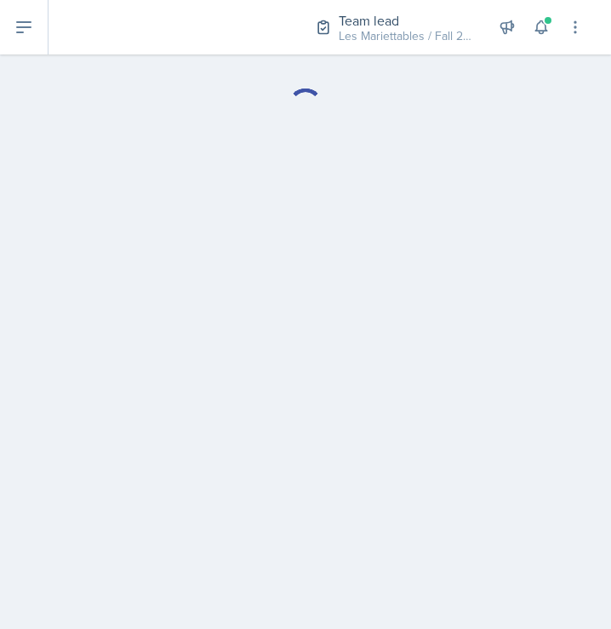
select select "Planning Sheets"
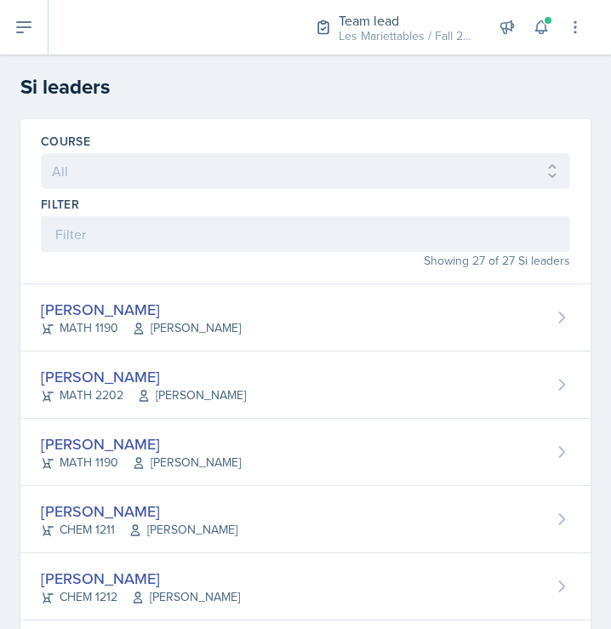
scroll to position [595, 0]
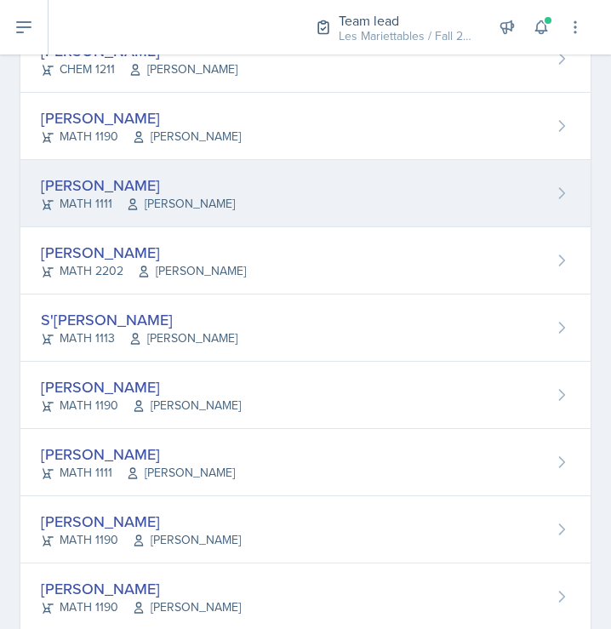
click at [436, 227] on div "[PERSON_NAME] MATH 1111 [PERSON_NAME]" at bounding box center [305, 193] width 570 height 67
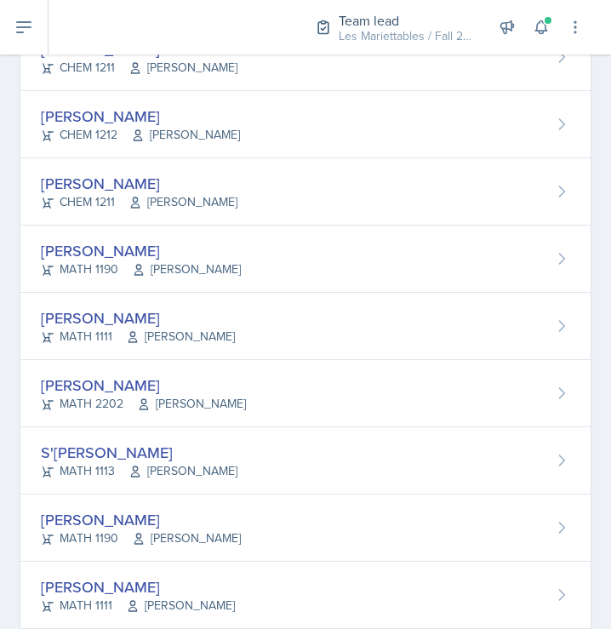
scroll to position [552, 0]
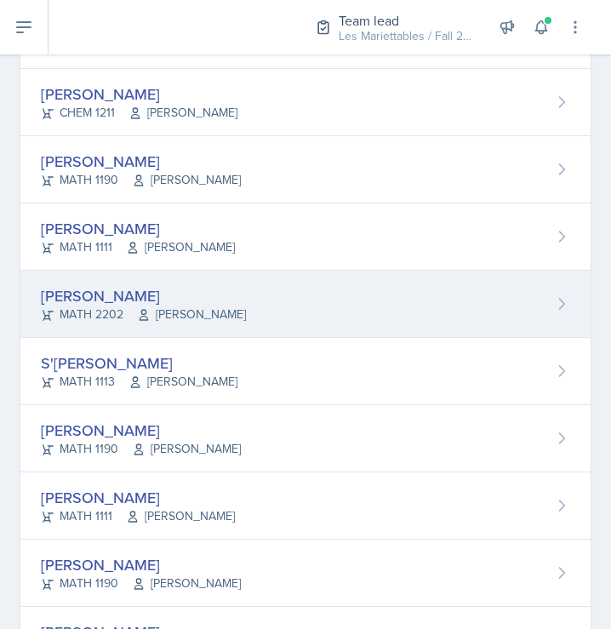
click at [346, 289] on div "[PERSON_NAME] MATH 2202 [PERSON_NAME]" at bounding box center [305, 304] width 570 height 67
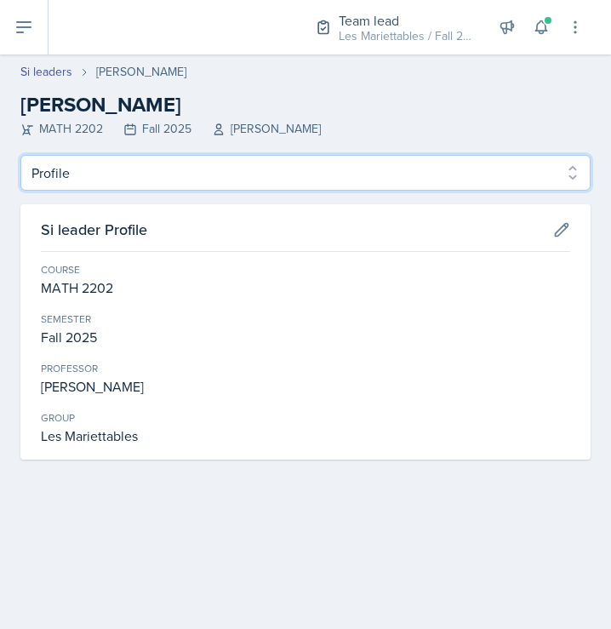
click at [20, 155] on select "Profile Planning Sheets Observation Forms Uploads" at bounding box center [305, 173] width 570 height 36
select select "Planning Sheets"
click option "Planning Sheets" at bounding box center [0, 0] width 0 height 0
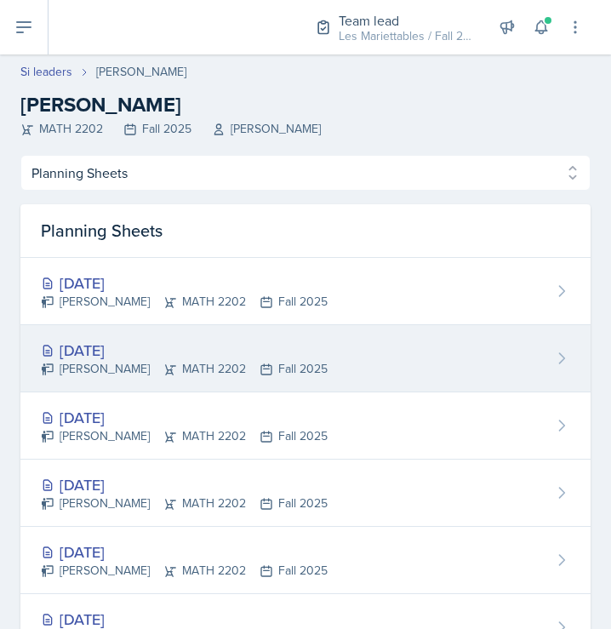
click at [189, 359] on div "[DATE]" at bounding box center [184, 350] width 287 height 23
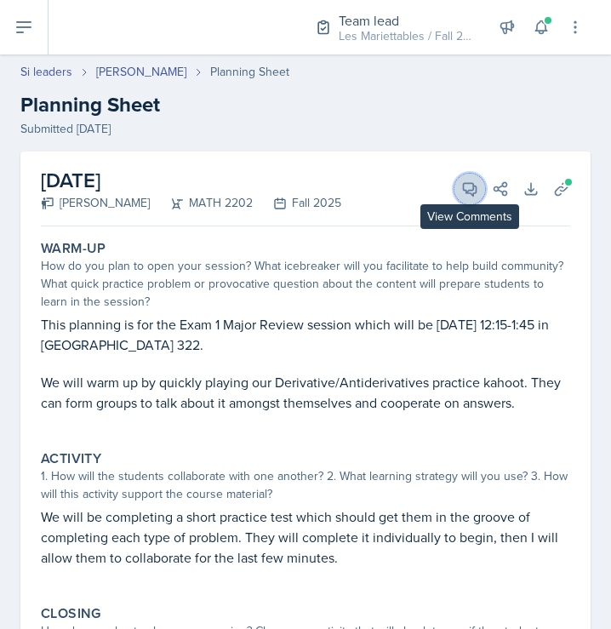
click at [467, 188] on icon at bounding box center [469, 188] width 17 height 17
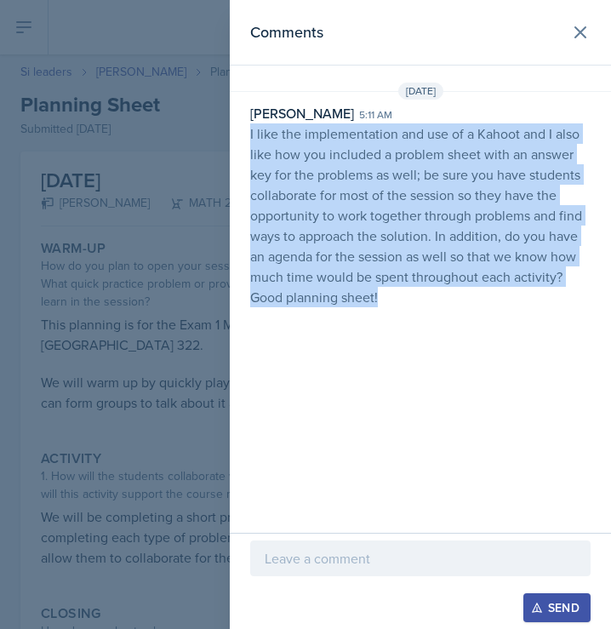
drag, startPoint x: 423, startPoint y: 298, endPoint x: 235, endPoint y: 129, distance: 253.2
click at [235, 129] on div "[PERSON_NAME] 5:11 am I like the implementation and use of a Kahoot and I also …" at bounding box center [420, 205] width 381 height 204
click at [174, 146] on div at bounding box center [305, 314] width 611 height 629
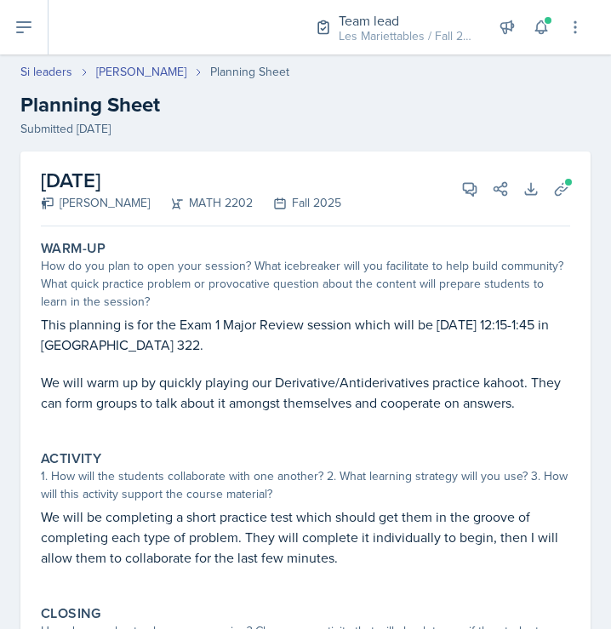
select select "Planning Sheets"
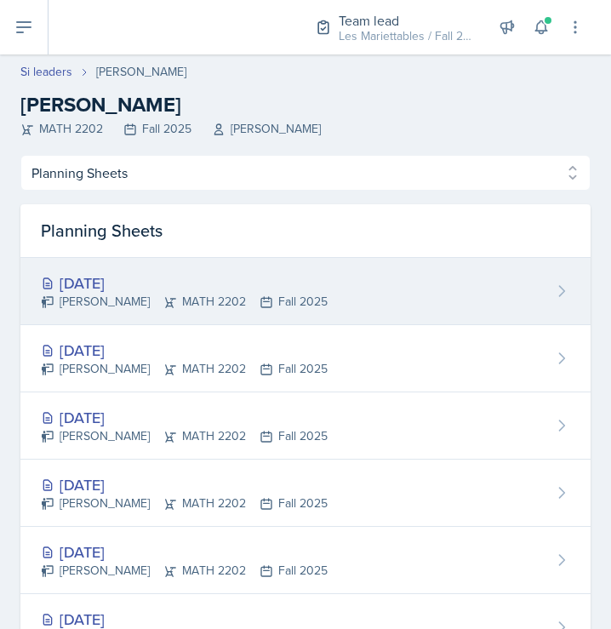
click at [146, 272] on div "[DATE] [PERSON_NAME] MATH 2202 Fall 2025" at bounding box center [305, 291] width 570 height 67
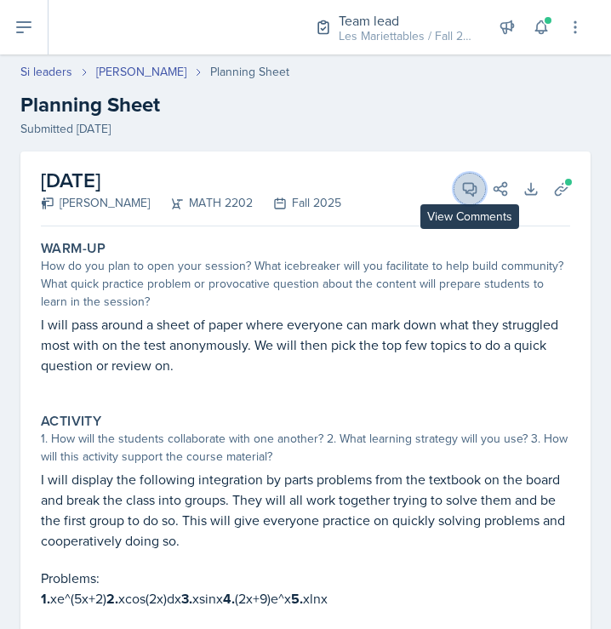
click at [466, 188] on icon at bounding box center [469, 188] width 17 height 17
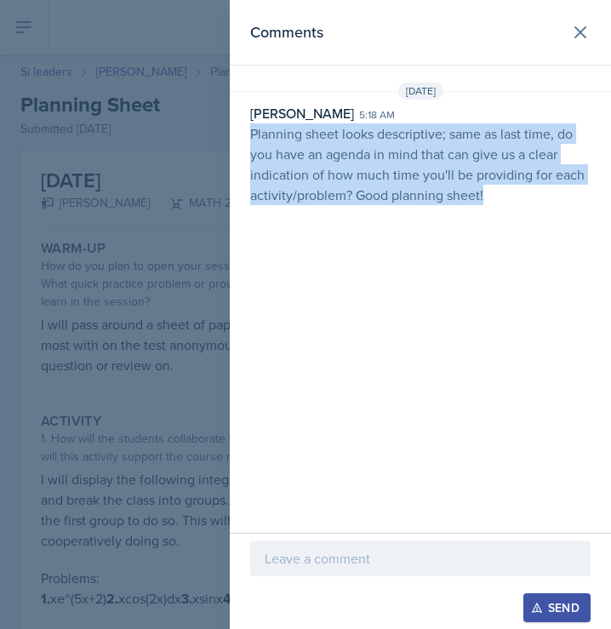
drag, startPoint x: 514, startPoint y: 201, endPoint x: 245, endPoint y: 132, distance: 277.7
click at [245, 132] on div "[PERSON_NAME] 5:18 am Planning sheet looks descriptive; same as last time, do y…" at bounding box center [420, 154] width 381 height 102
